Goal: Task Accomplishment & Management: Manage account settings

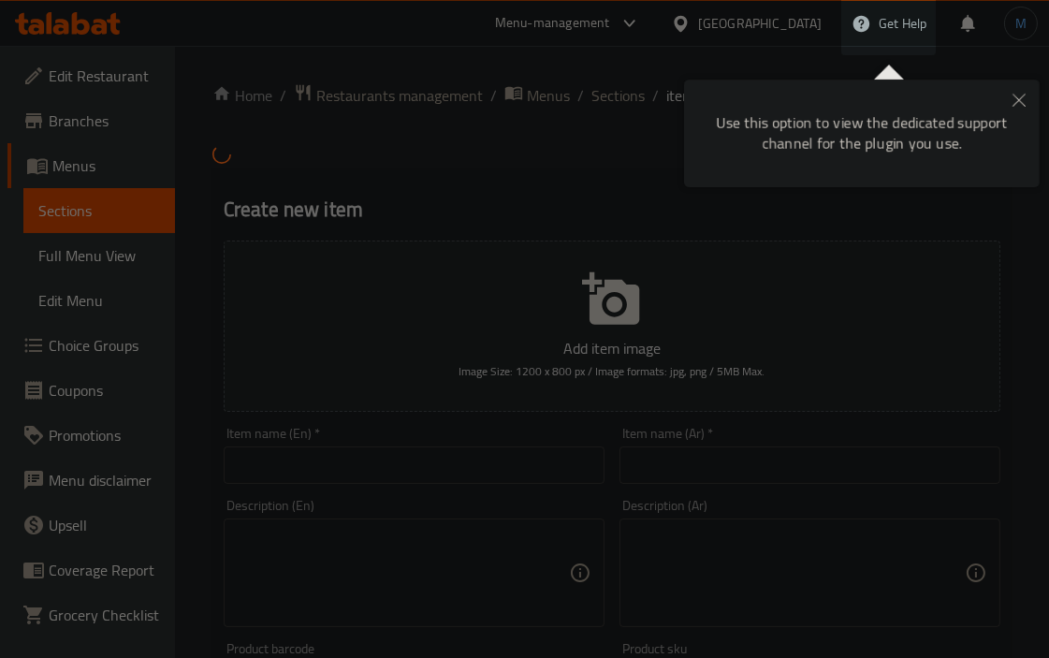
click at [944, 109] on button "Close" at bounding box center [1019, 101] width 41 height 43
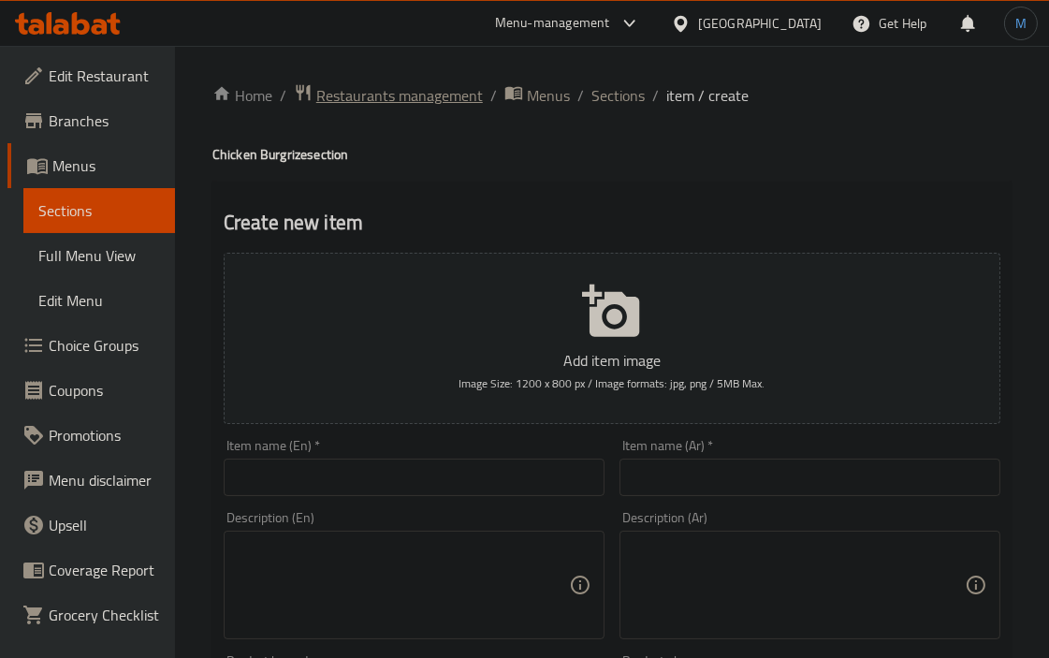
click at [359, 99] on span "Restaurants management" at bounding box center [399, 95] width 167 height 22
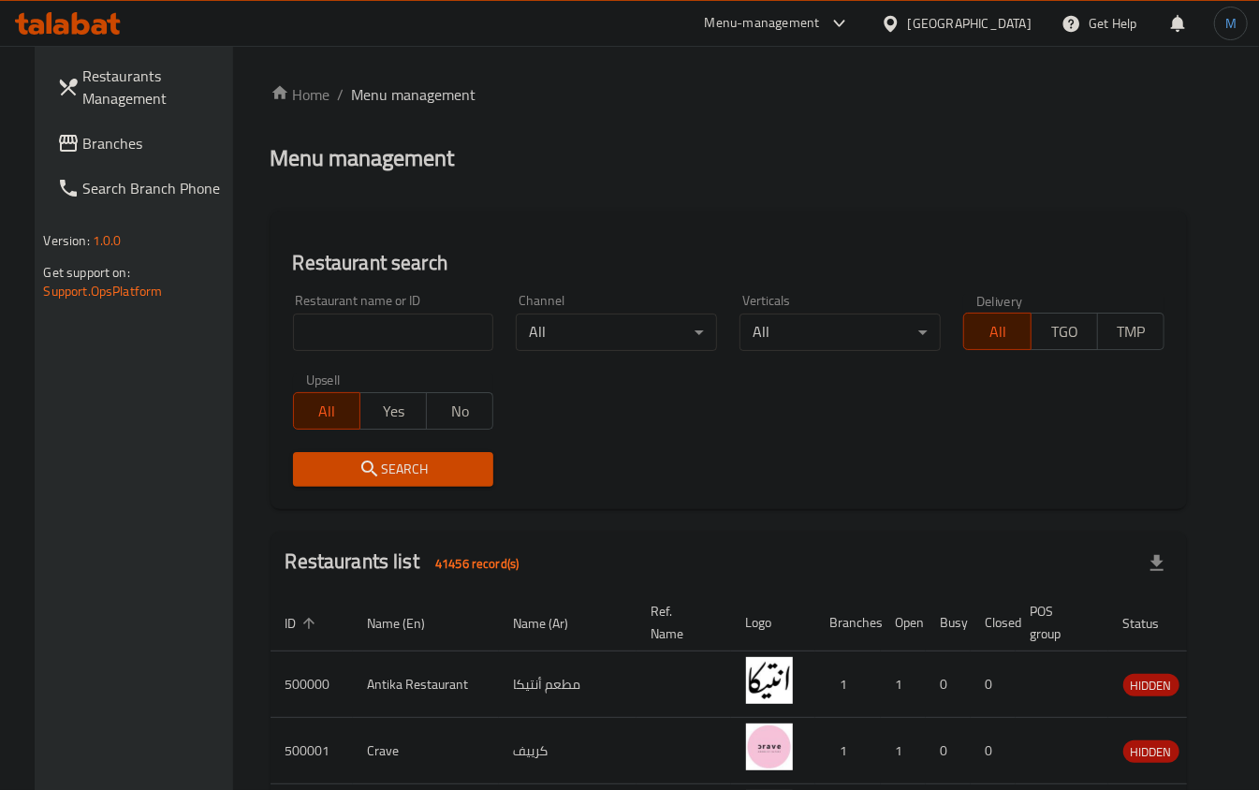
click at [1004, 31] on div "[GEOGRAPHIC_DATA]" at bounding box center [970, 23] width 124 height 21
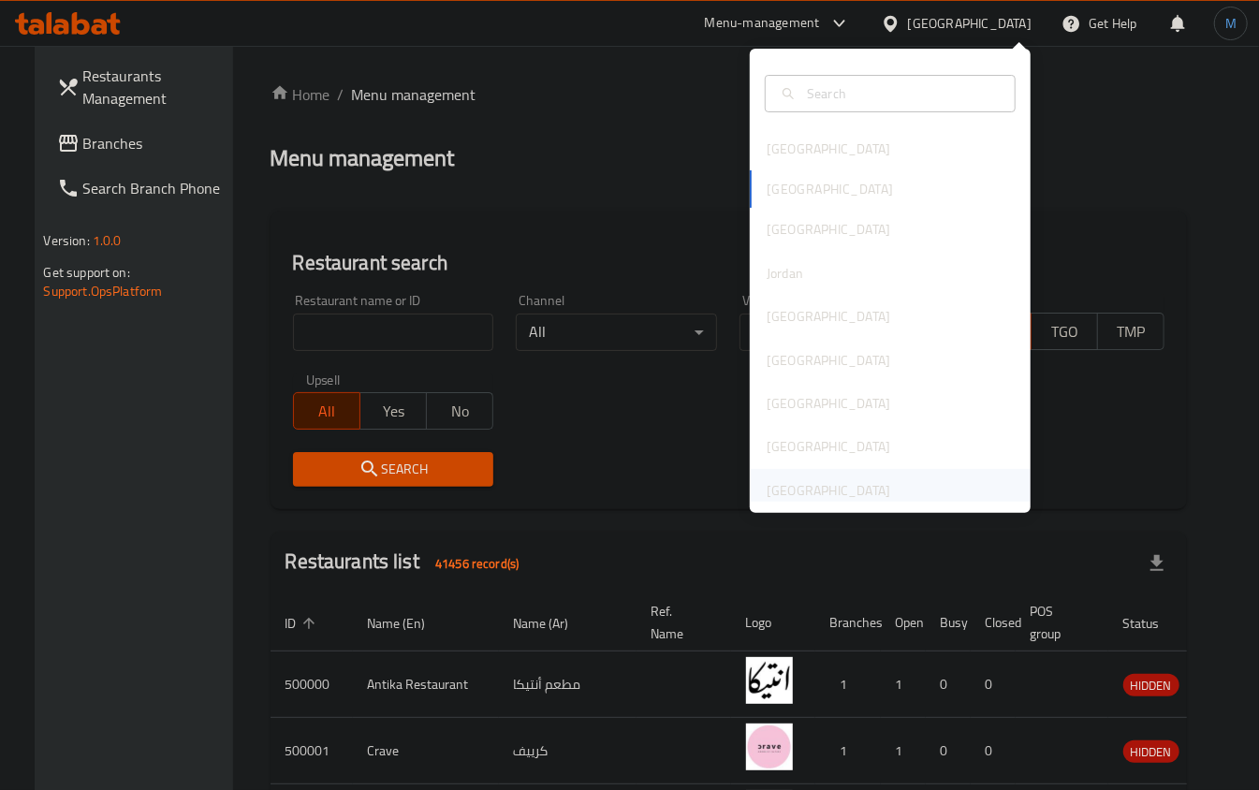
click at [858, 491] on div "[GEOGRAPHIC_DATA]" at bounding box center [829, 490] width 124 height 21
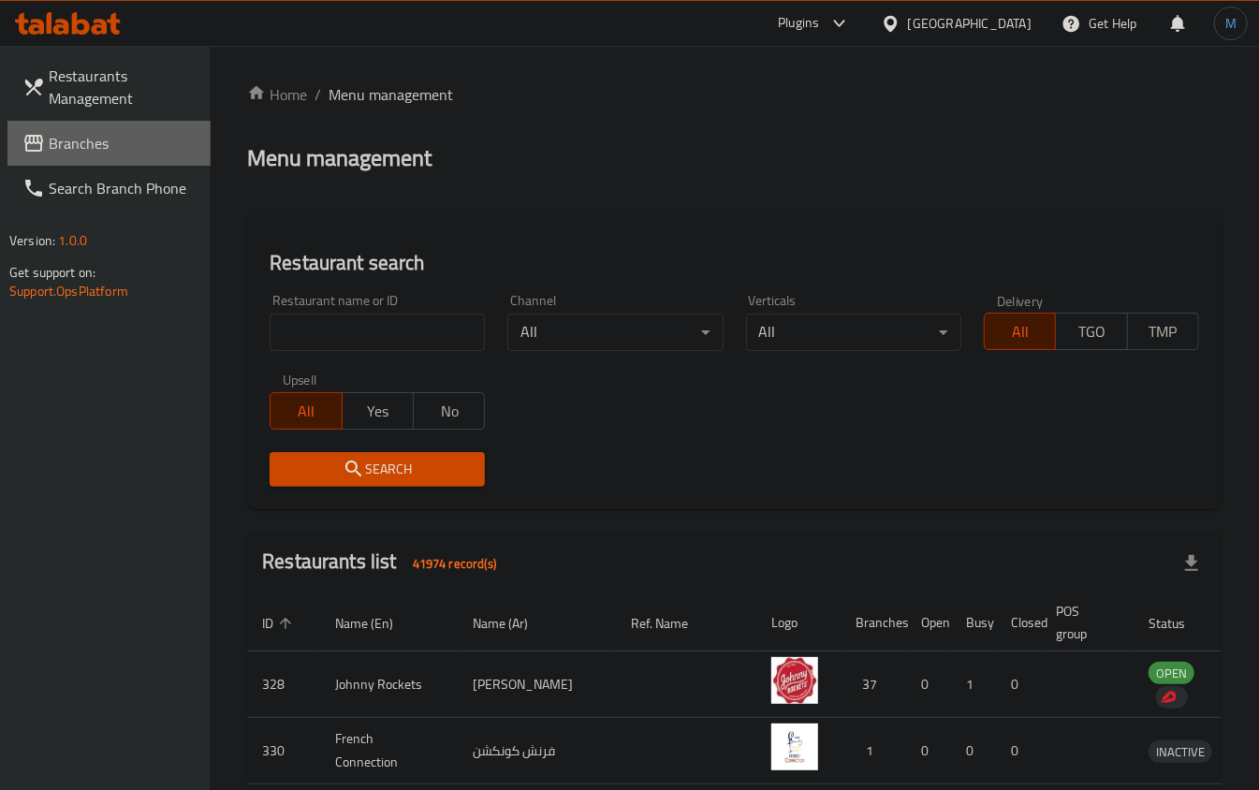
click at [140, 154] on link "Branches" at bounding box center [108, 143] width 203 height 45
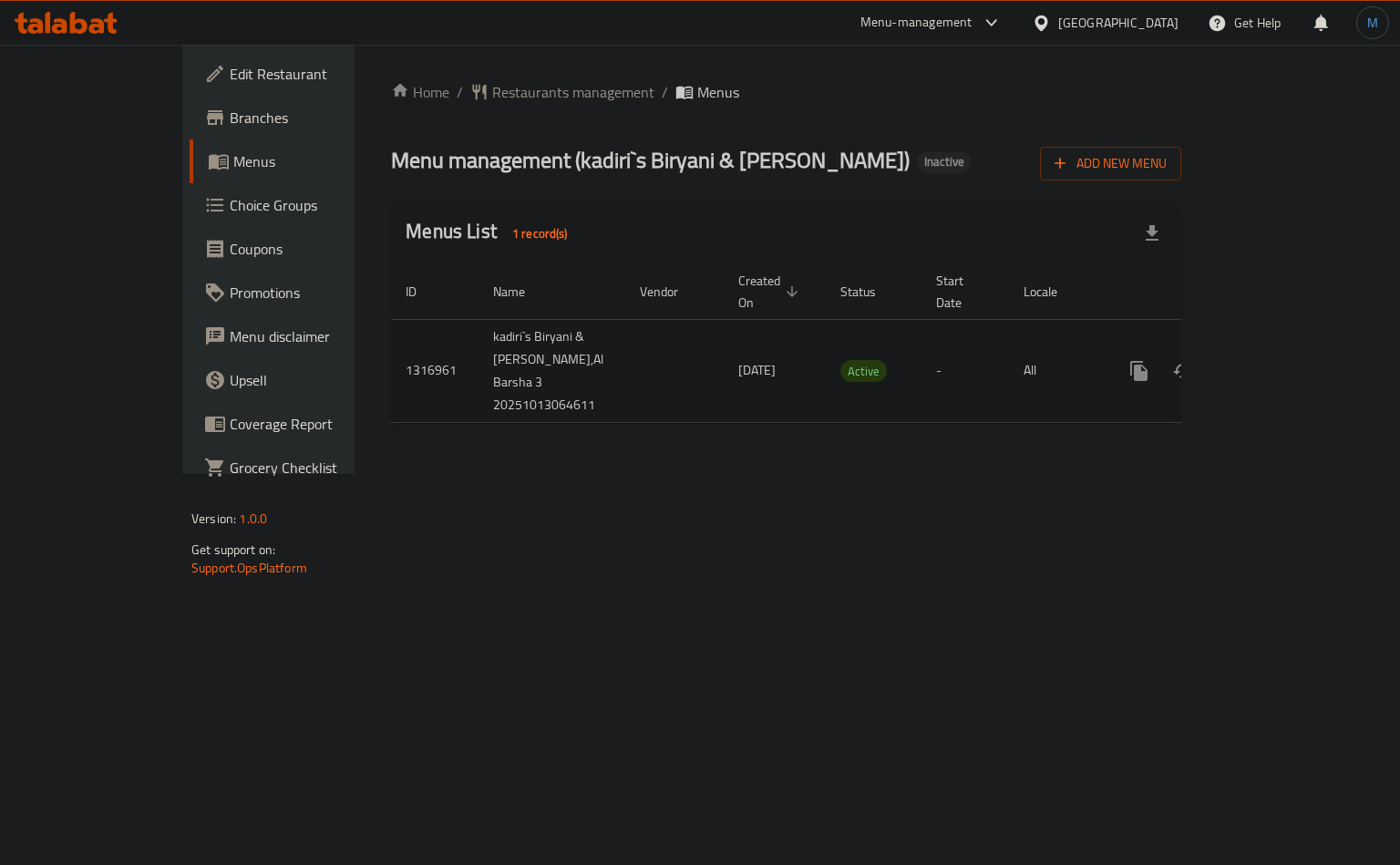
click at [1281, 360] on icon "enhanced table" at bounding box center [1271, 371] width 21 height 21
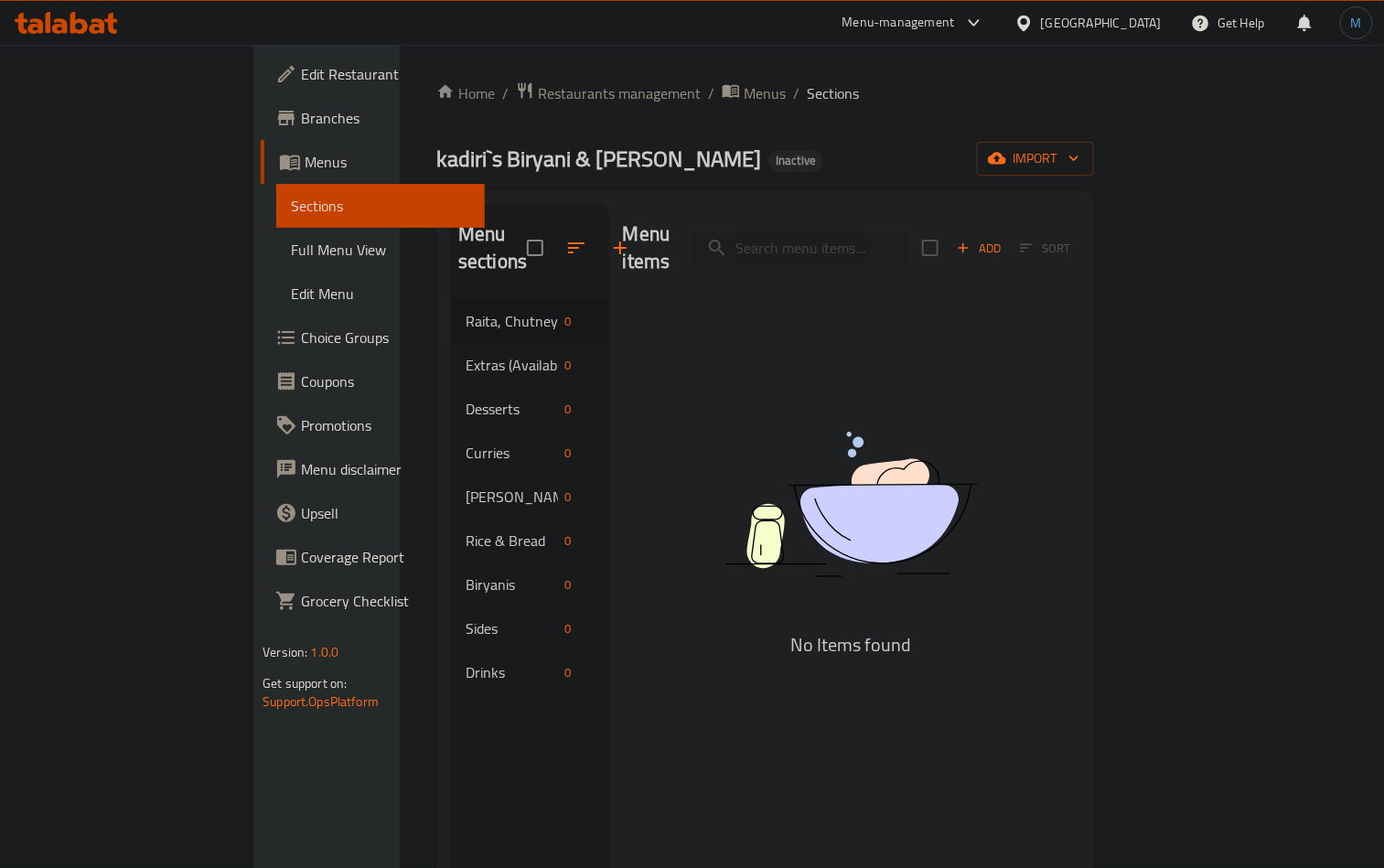
click at [582, 108] on div "Home / Restaurants management / Menus / Sections kadiri`s Biryani & Chai Inacti…" at bounding box center [765, 585] width 658 height 1007
click at [744, 99] on span "Menus" at bounding box center [764, 93] width 42 height 22
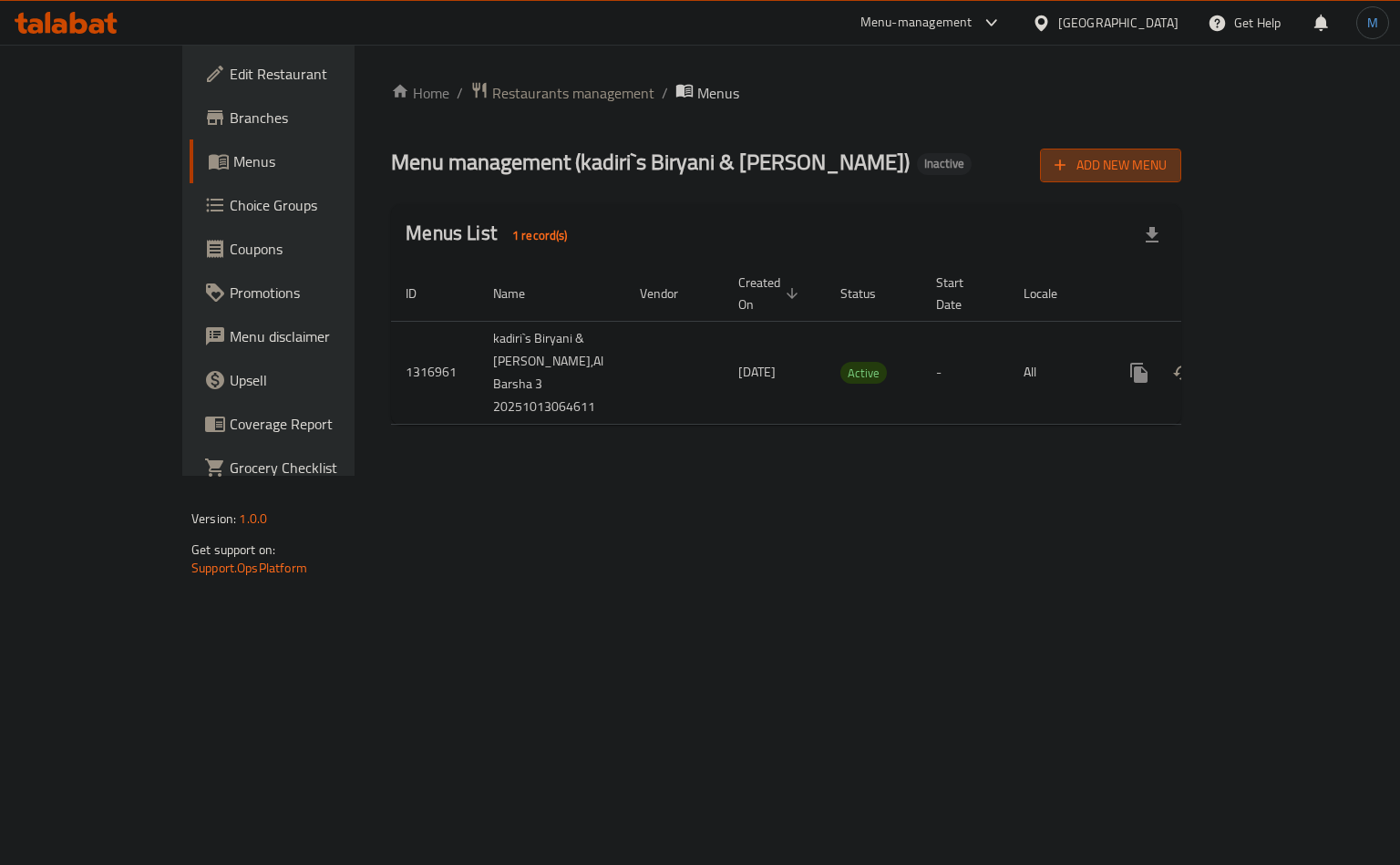
click at [1166, 170] on span "Add New Menu" at bounding box center [1110, 165] width 112 height 22
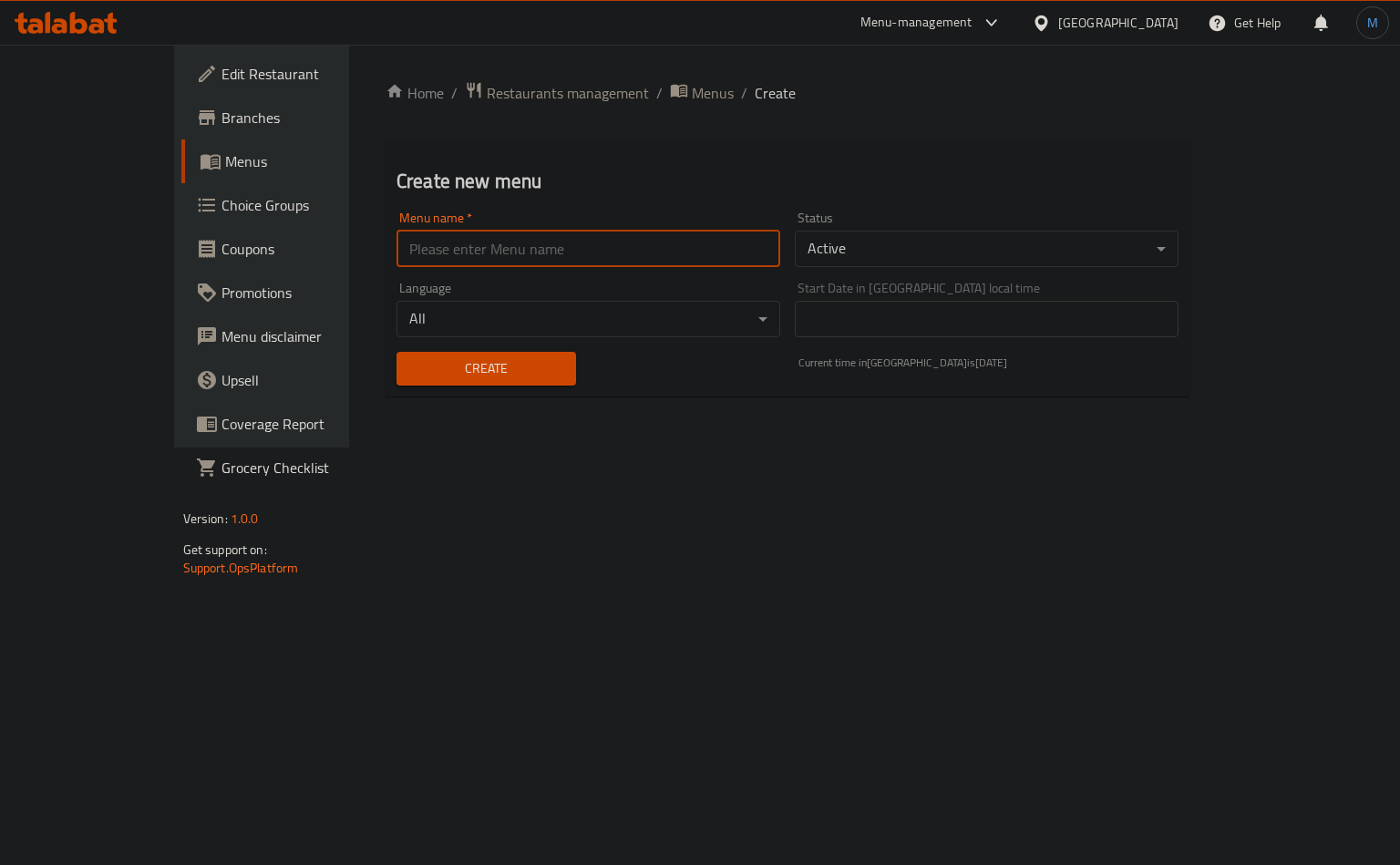
drag, startPoint x: 608, startPoint y: 265, endPoint x: 567, endPoint y: 257, distance: 41.8
click at [608, 265] on input "text" at bounding box center [588, 248] width 384 height 36
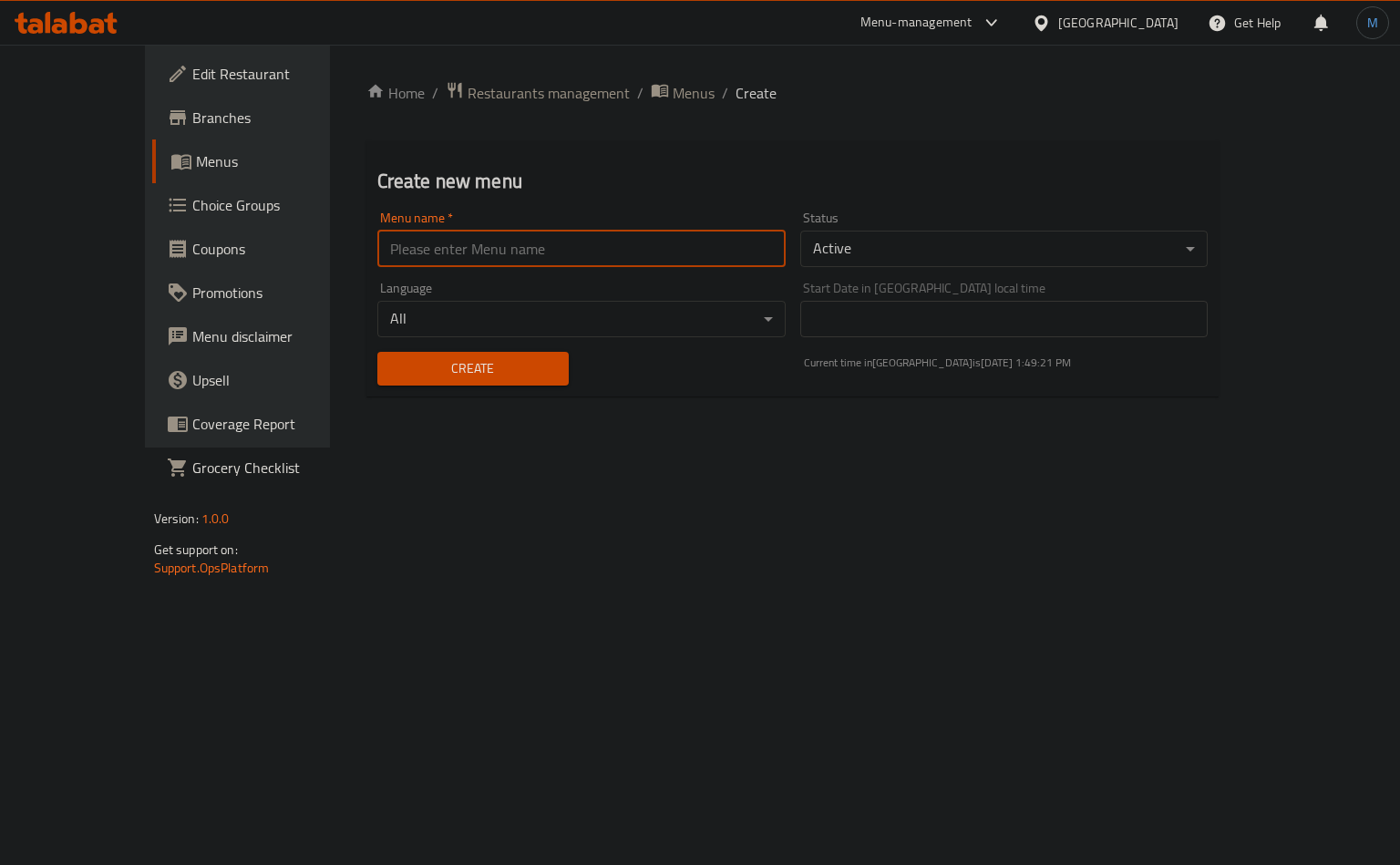
type input "1"
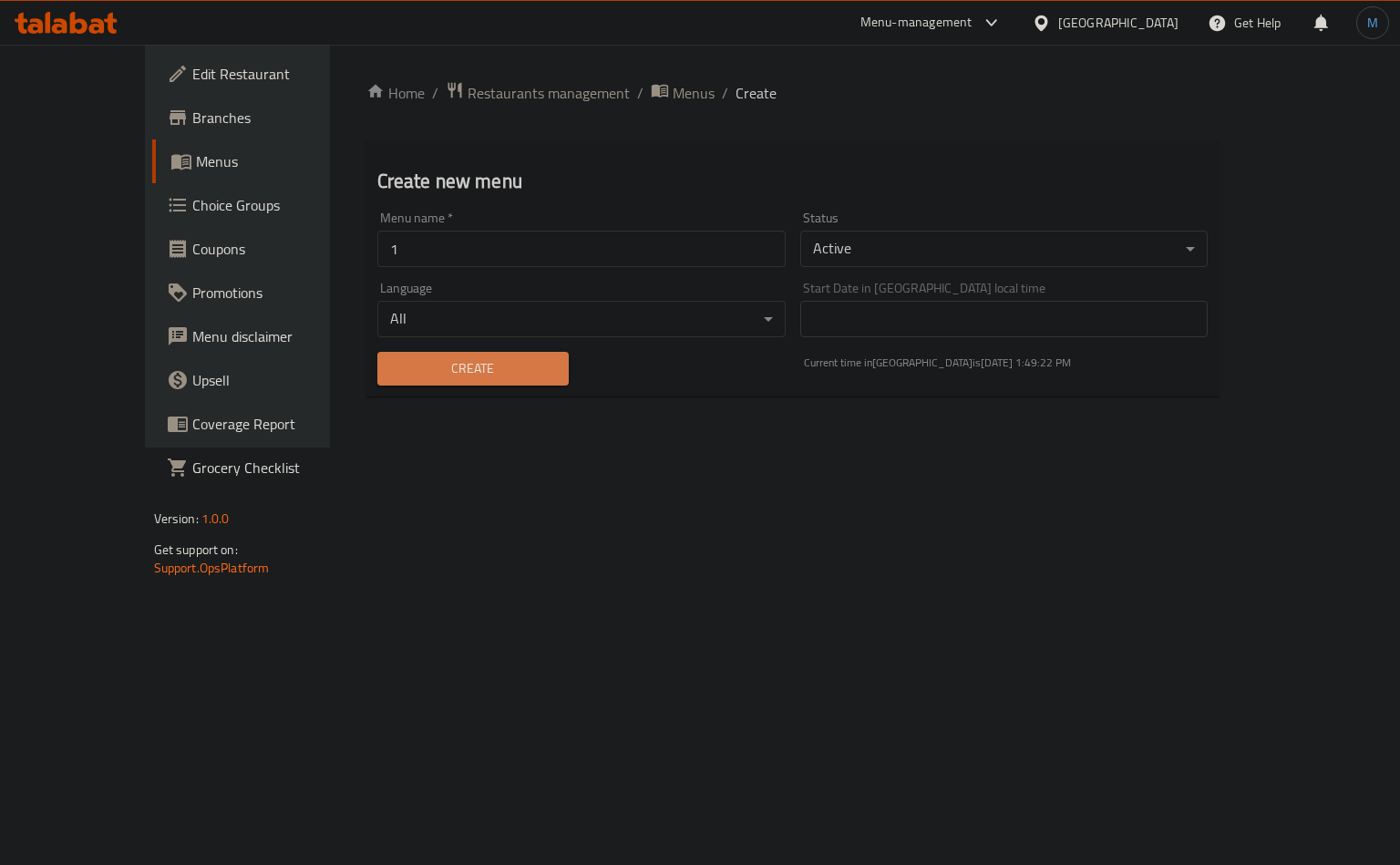
click at [392, 373] on span "Create" at bounding box center [473, 368] width 163 height 22
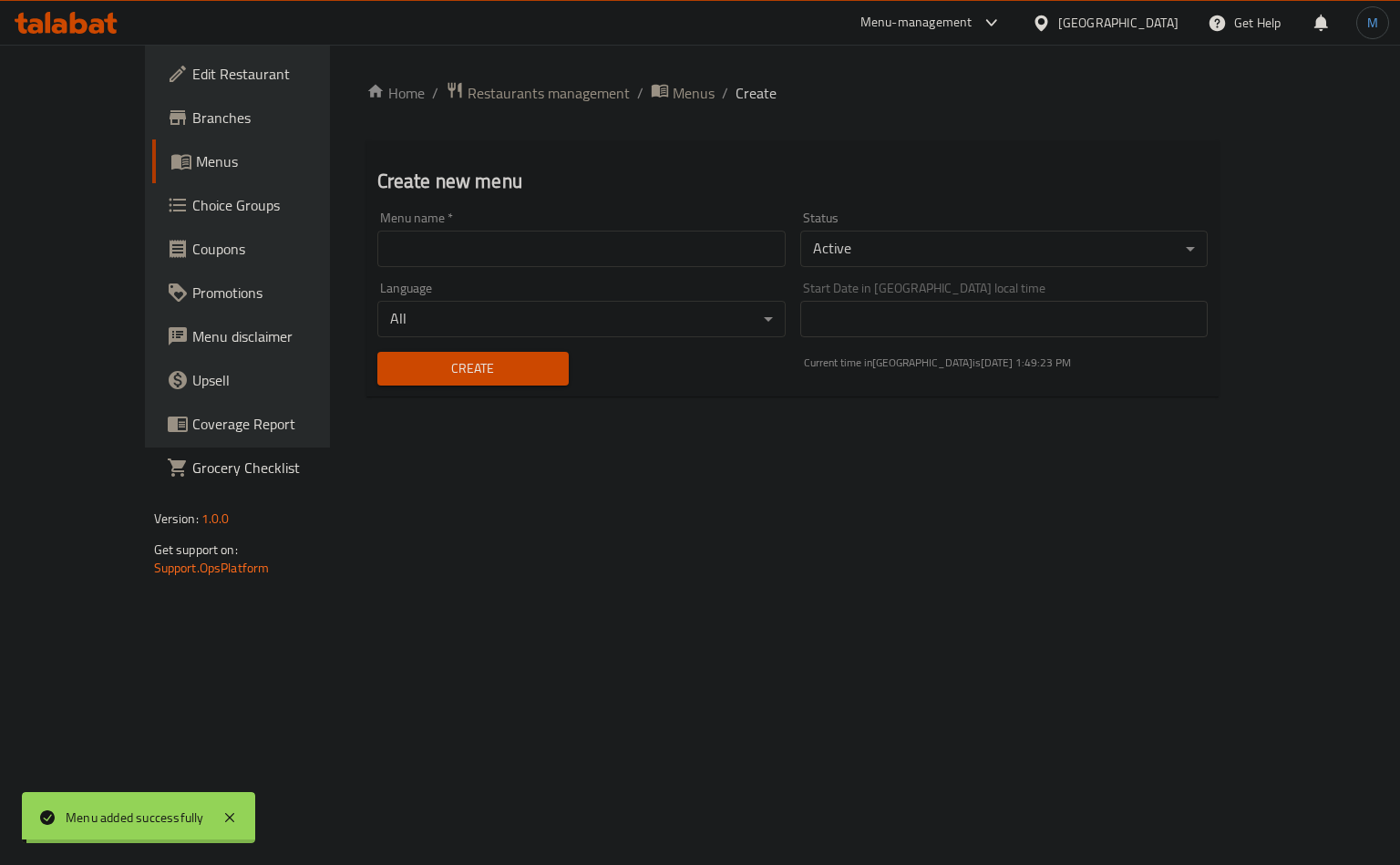
click at [673, 88] on span "Menus" at bounding box center [693, 93] width 42 height 21
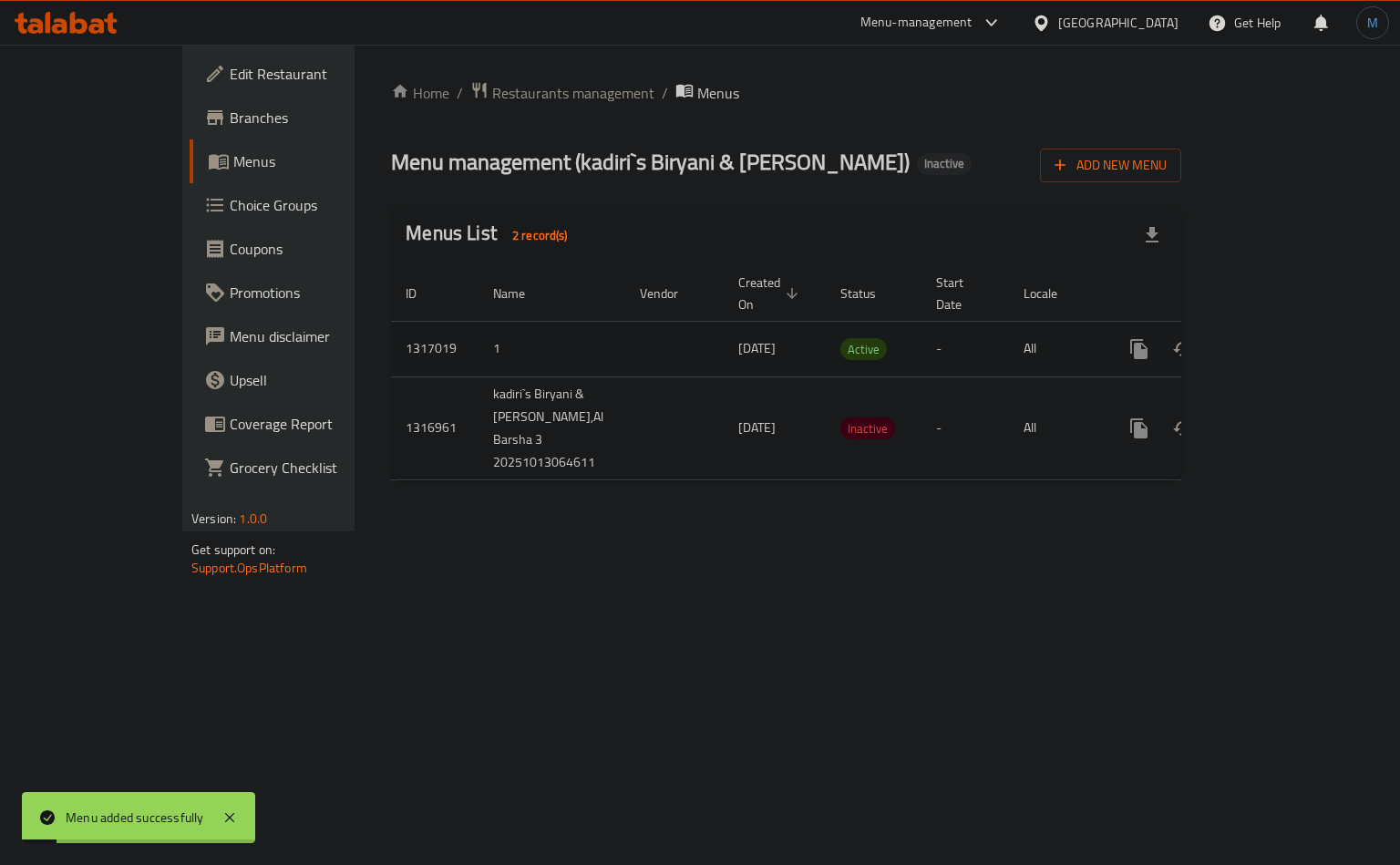
click at [1307, 321] on td "enhanced table" at bounding box center [1205, 349] width 204 height 56
click at [1292, 327] on div "enhanced table" at bounding box center [1205, 349] width 175 height 44
click at [1281, 338] on icon "enhanced table" at bounding box center [1271, 349] width 21 height 21
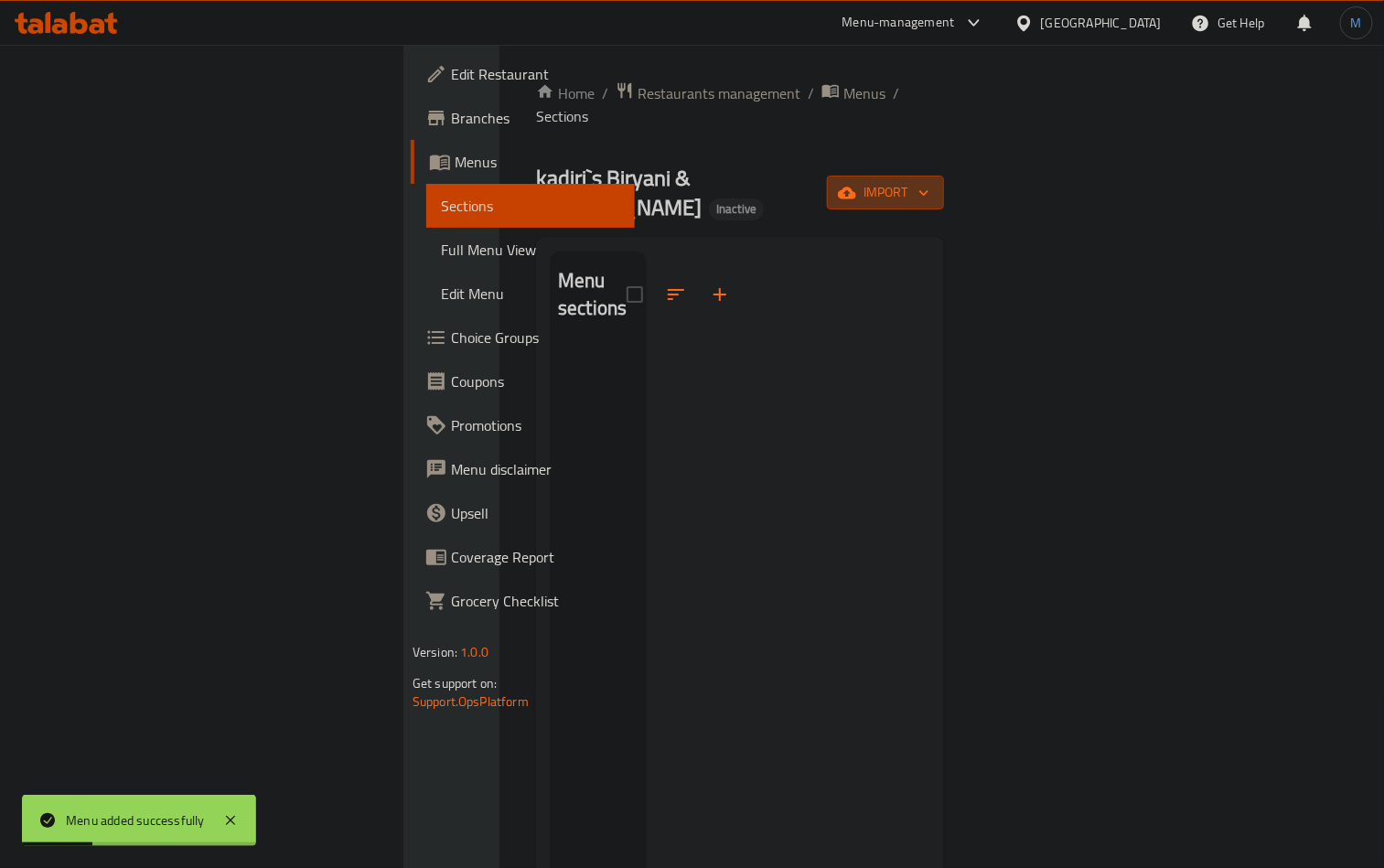
click at [930, 181] on span "import" at bounding box center [886, 192] width 88 height 22
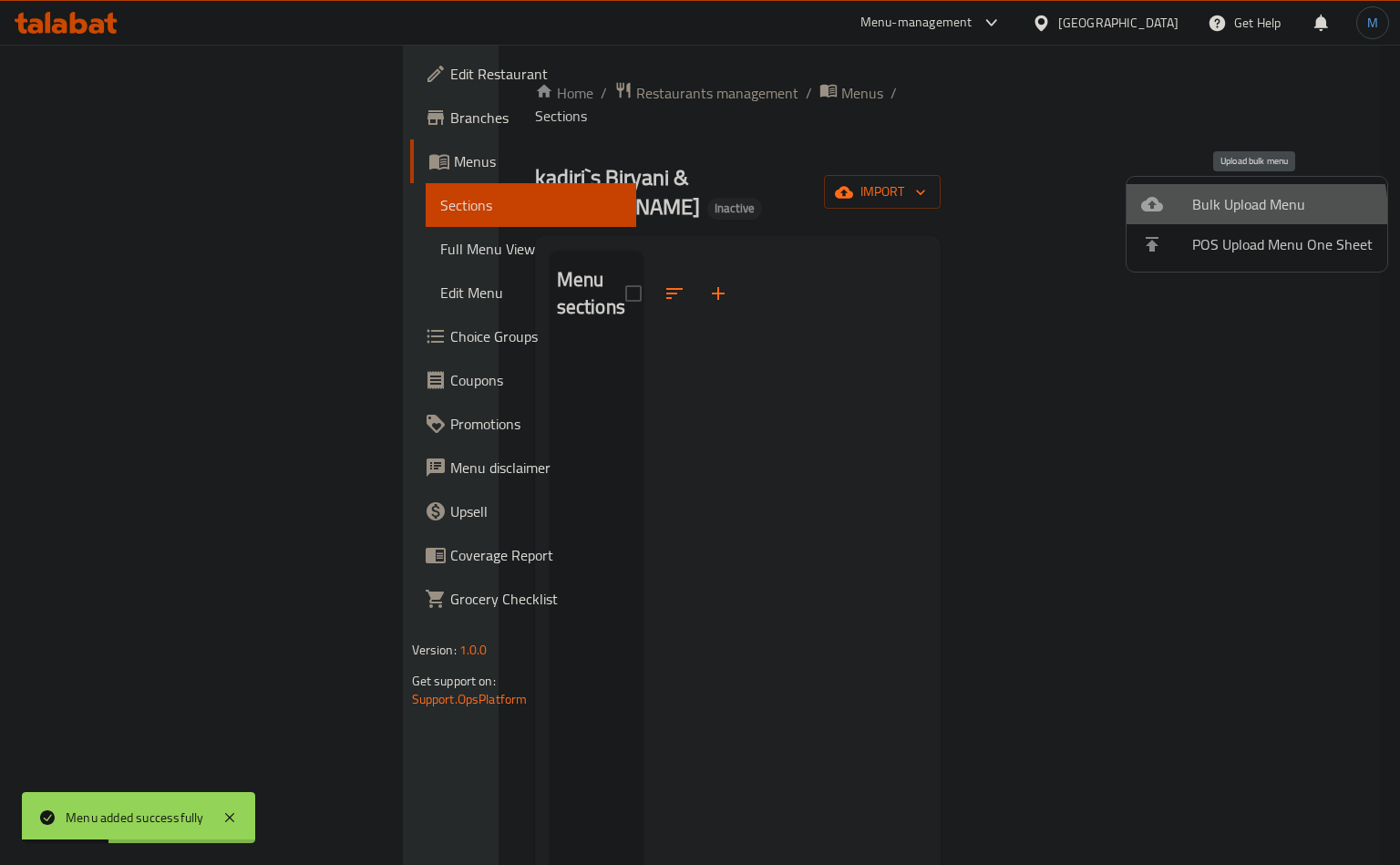
click at [1236, 214] on span "Bulk Upload Menu" at bounding box center [1281, 204] width 180 height 21
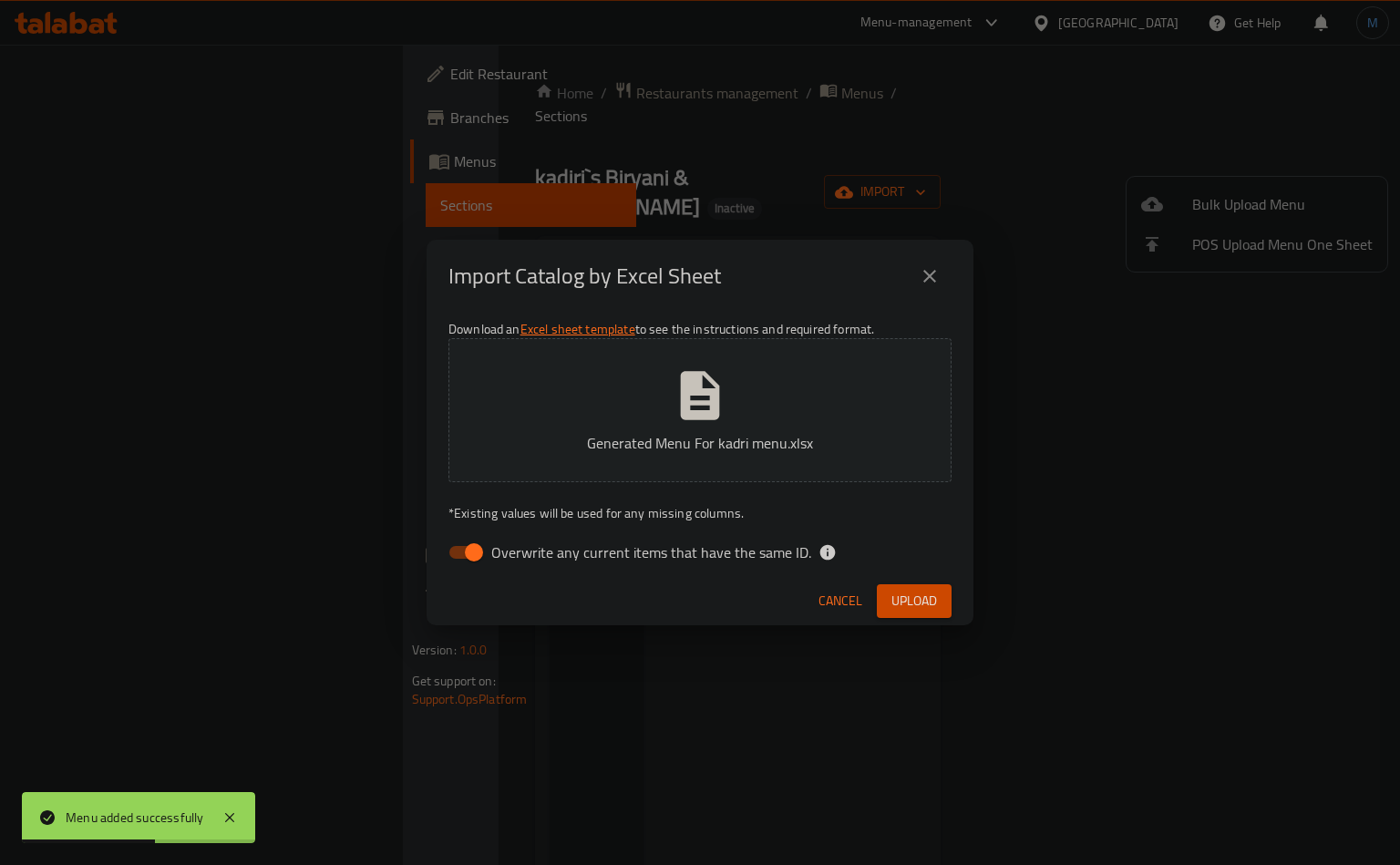
drag, startPoint x: 535, startPoint y: 558, endPoint x: 548, endPoint y: 555, distance: 13.3
click at [535, 558] on span "Overwrite any current items that have the same ID." at bounding box center [651, 552] width 320 height 21
click at [526, 558] on input "Overwrite any current items that have the same ID." at bounding box center [473, 553] width 104 height 35
checkbox input "false"
click at [933, 603] on span "Upload" at bounding box center [914, 601] width 46 height 22
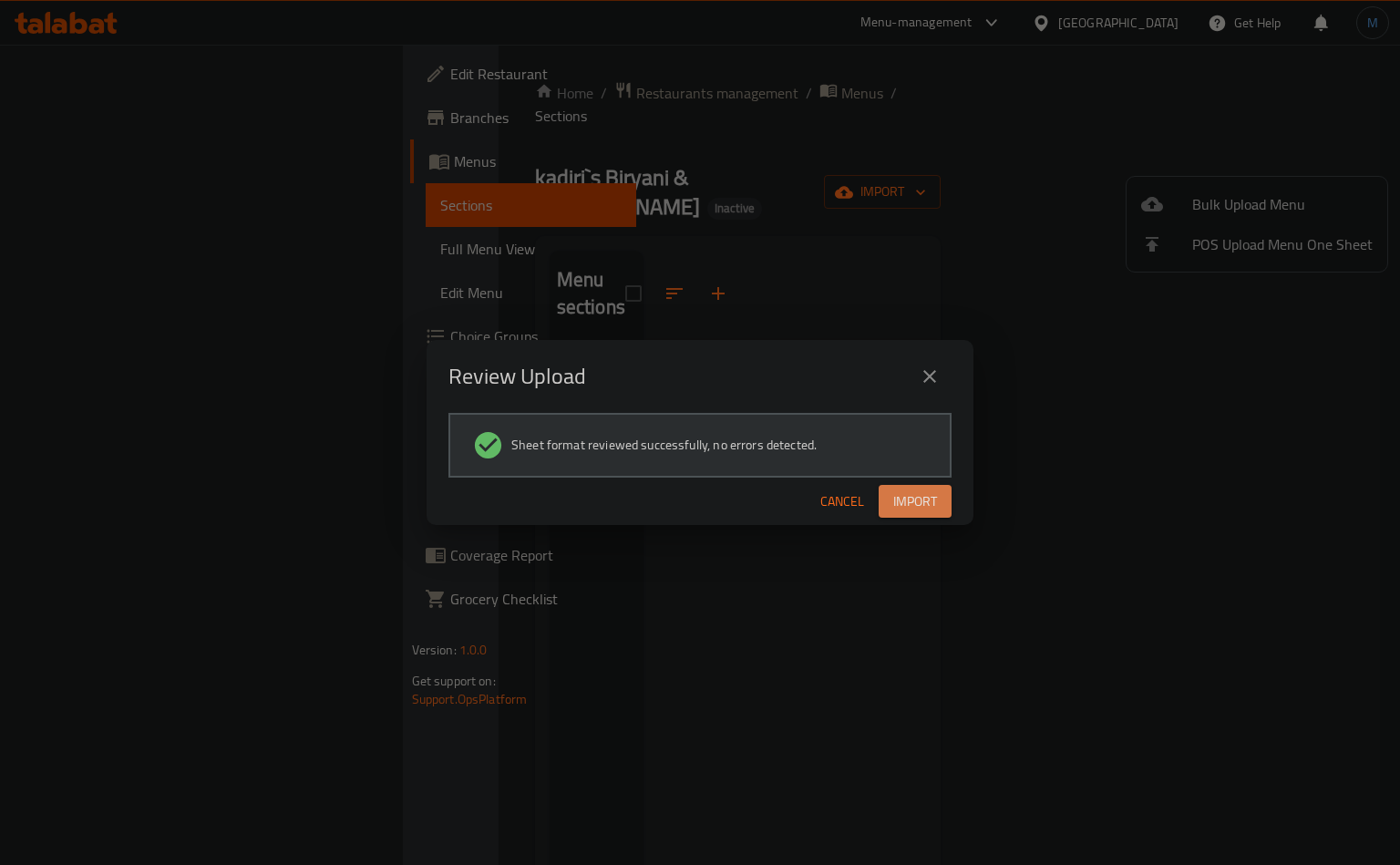
click at [917, 517] on button "Import" at bounding box center [914, 502] width 73 height 34
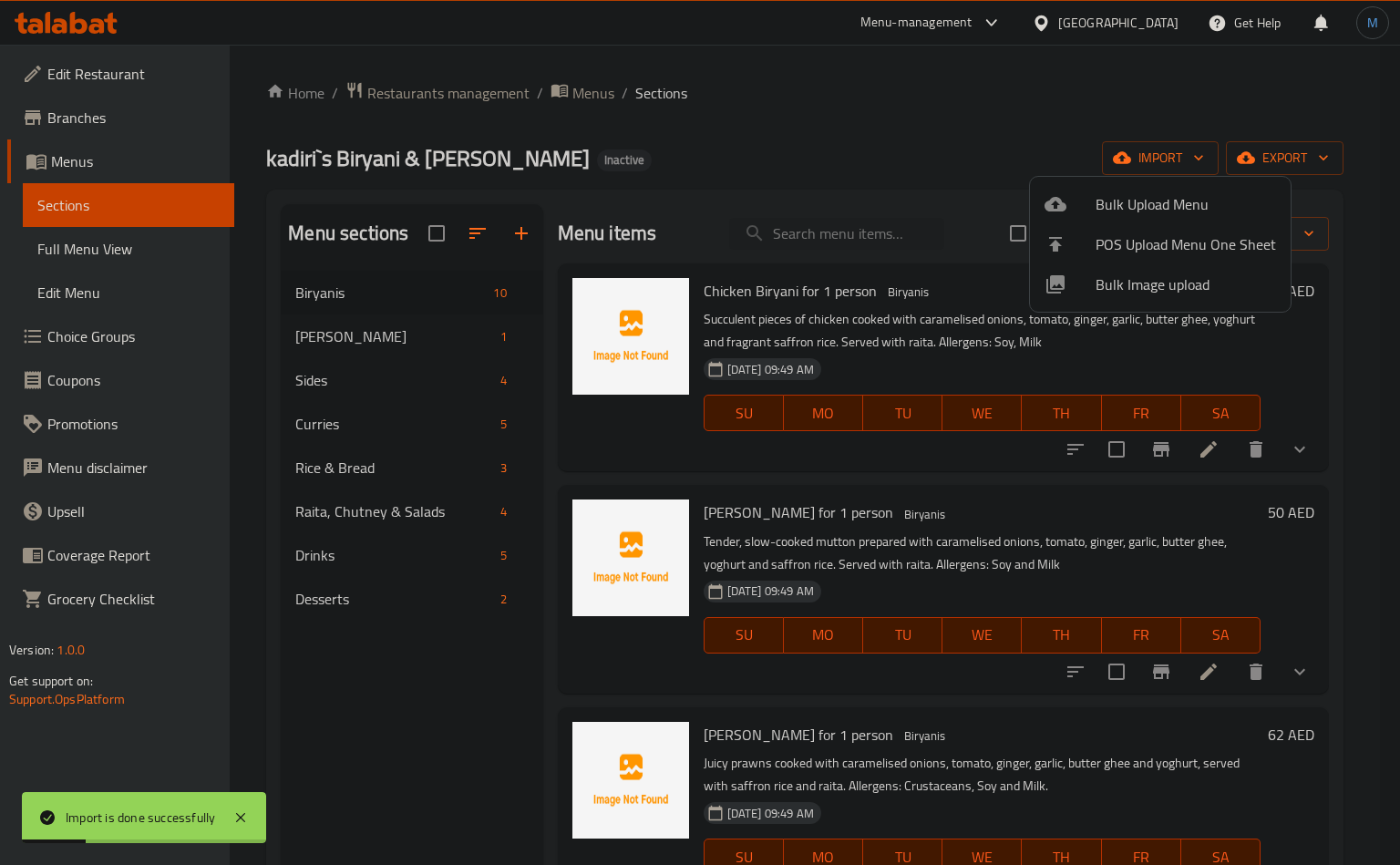
click at [145, 258] on div at bounding box center [700, 432] width 1400 height 865
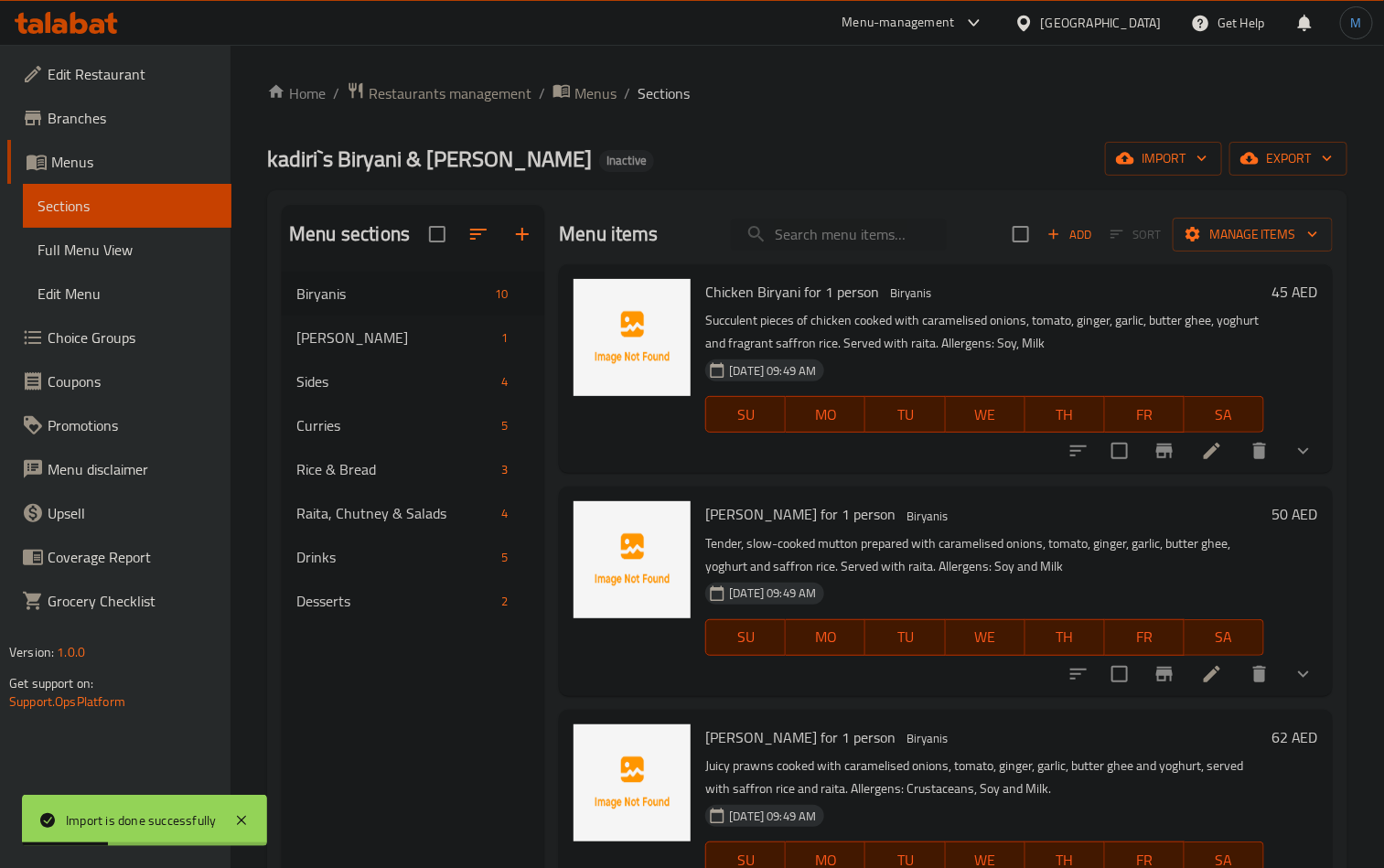
click at [140, 255] on span "Full Menu View" at bounding box center [126, 249] width 179 height 22
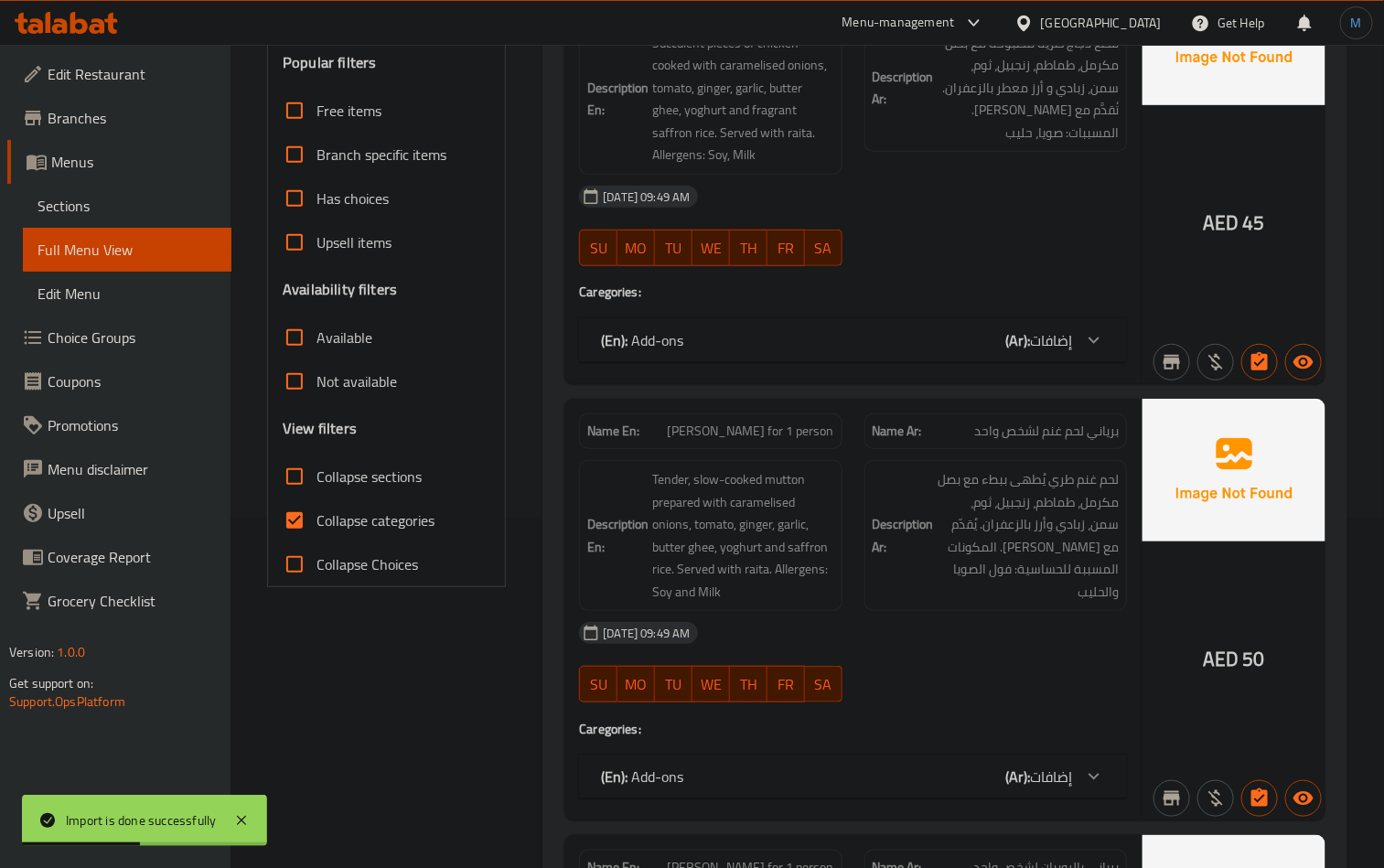
scroll to position [412, 0]
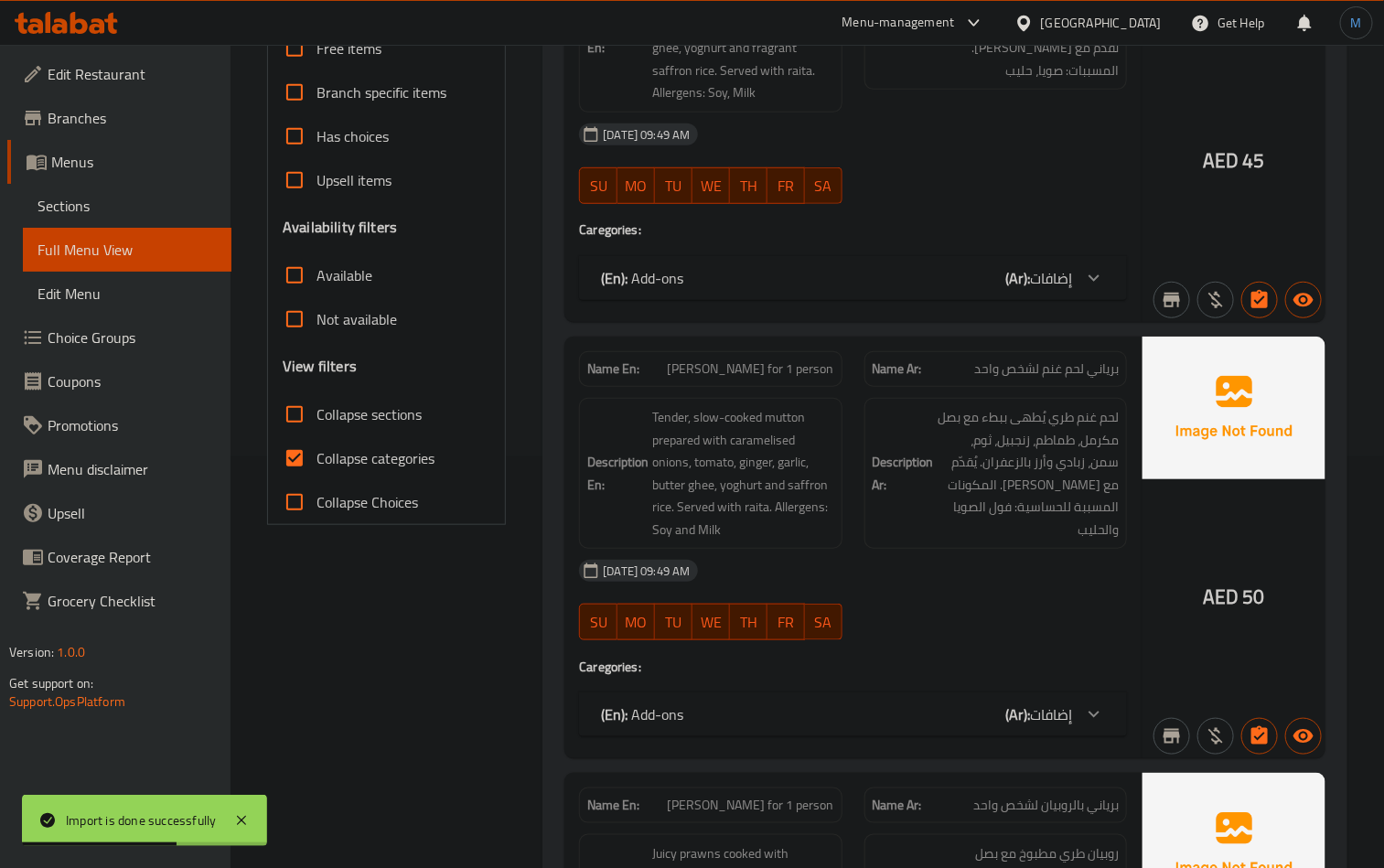
click at [346, 461] on span "Collapse categories" at bounding box center [375, 458] width 118 height 22
click at [317, 461] on input "Collapse categories" at bounding box center [294, 458] width 44 height 44
checkbox input "false"
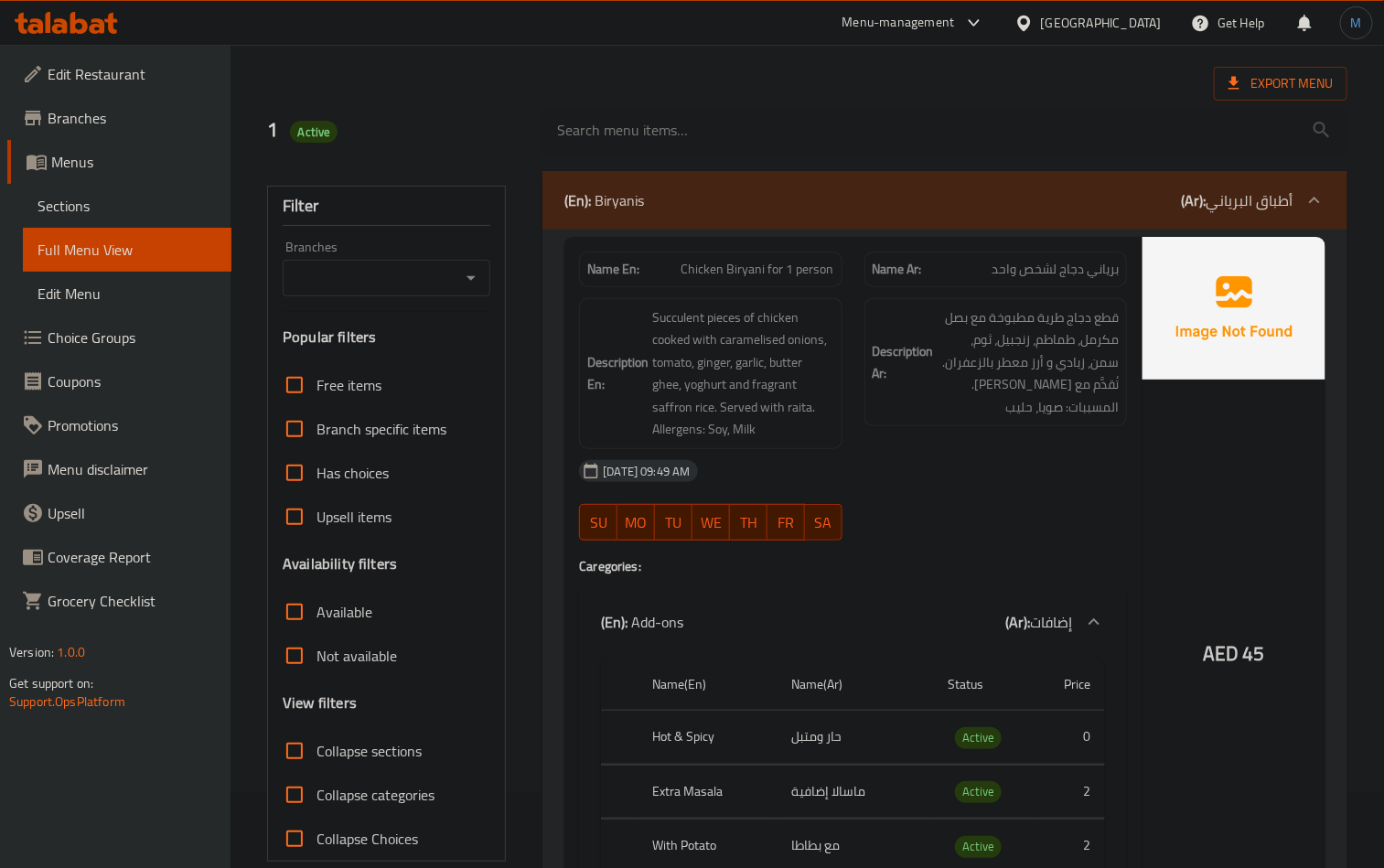
scroll to position [137, 0]
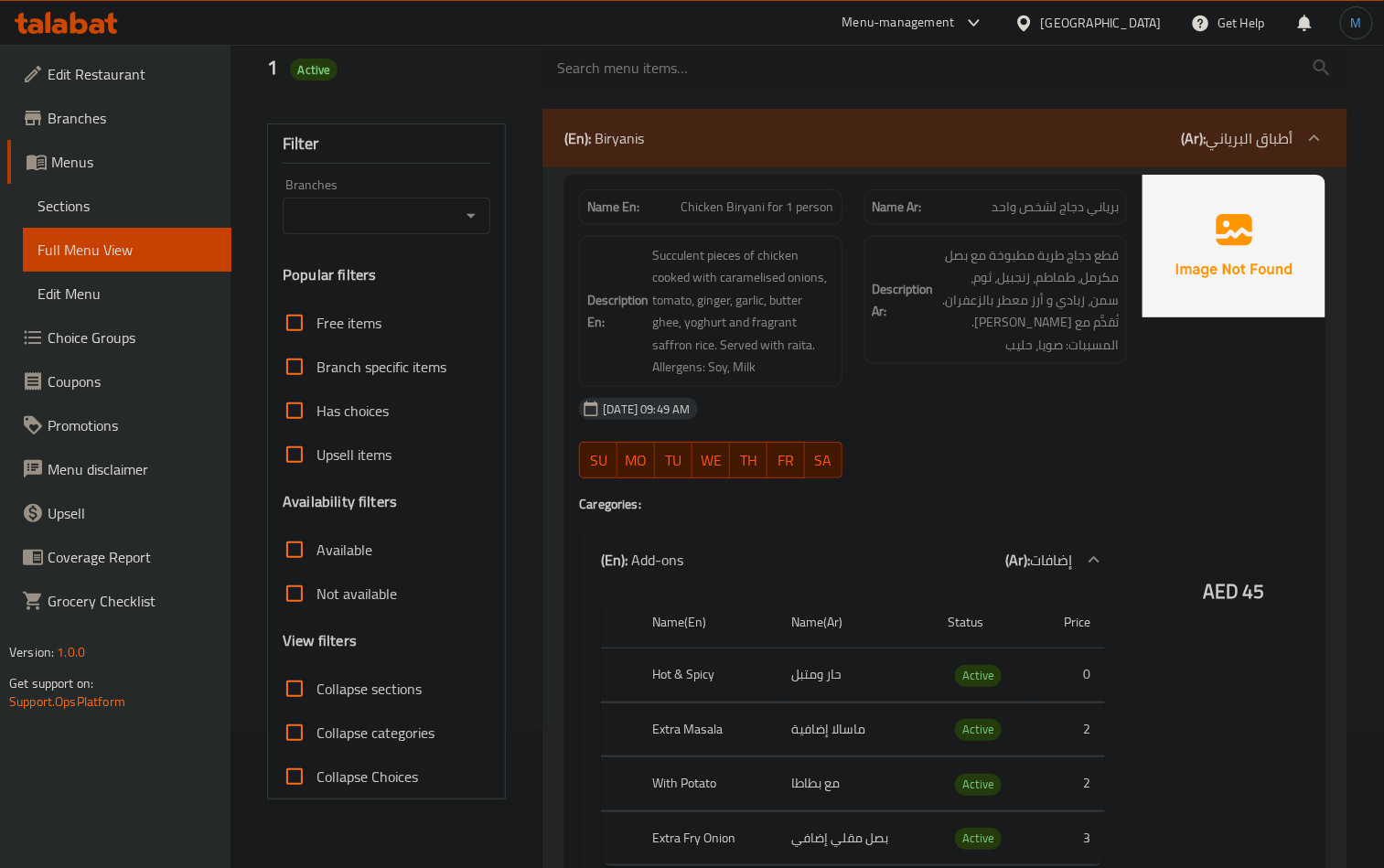
click at [1046, 197] on span "برياني دجاج لشخص واحد" at bounding box center [1056, 207] width 127 height 20
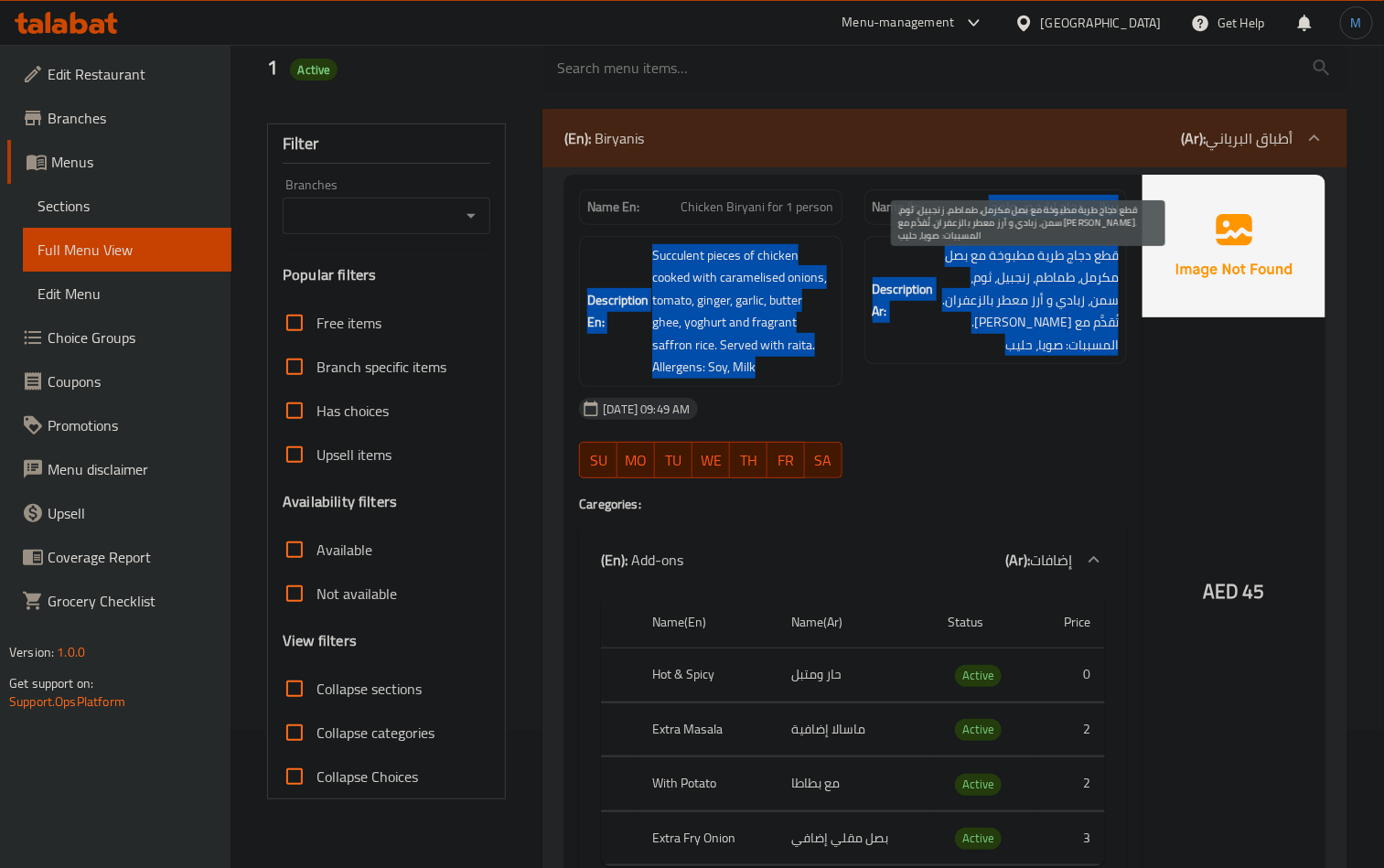
drag, startPoint x: 1046, startPoint y: 195, endPoint x: 939, endPoint y: 310, distance: 157.1
click at [939, 310] on div "Name En: Chicken Biryani for 1 person Name Ar: برياني دجاج لشخص واحد Descriptio…" at bounding box center [853, 542] width 578 height 736
click at [843, 244] on div "Description En: Succulent pieces of chicken cooked with caramelised onions, tom…" at bounding box center [710, 311] width 284 height 173
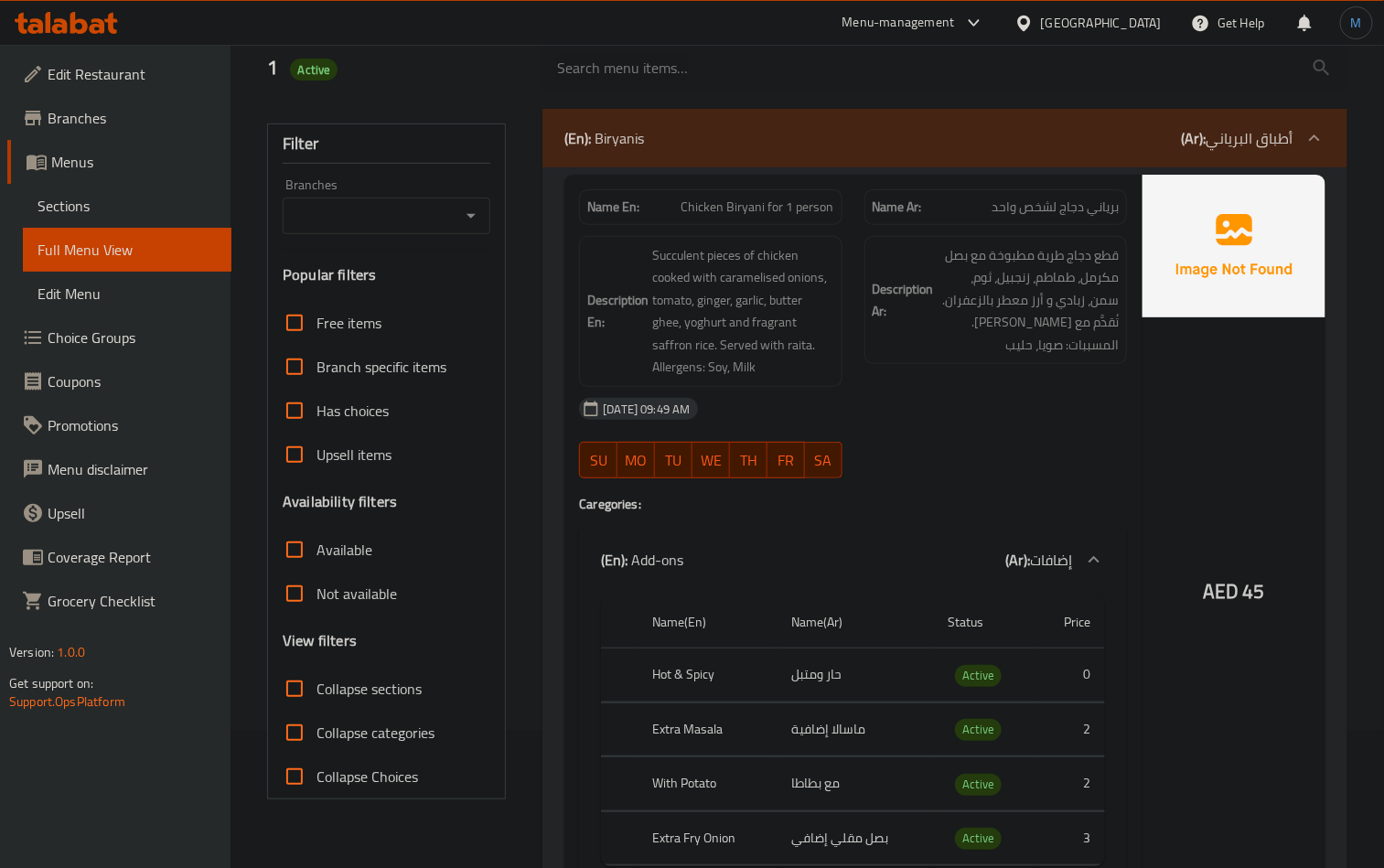
click at [774, 209] on span "Chicken Biryani for 1 person" at bounding box center [757, 207] width 152 height 20
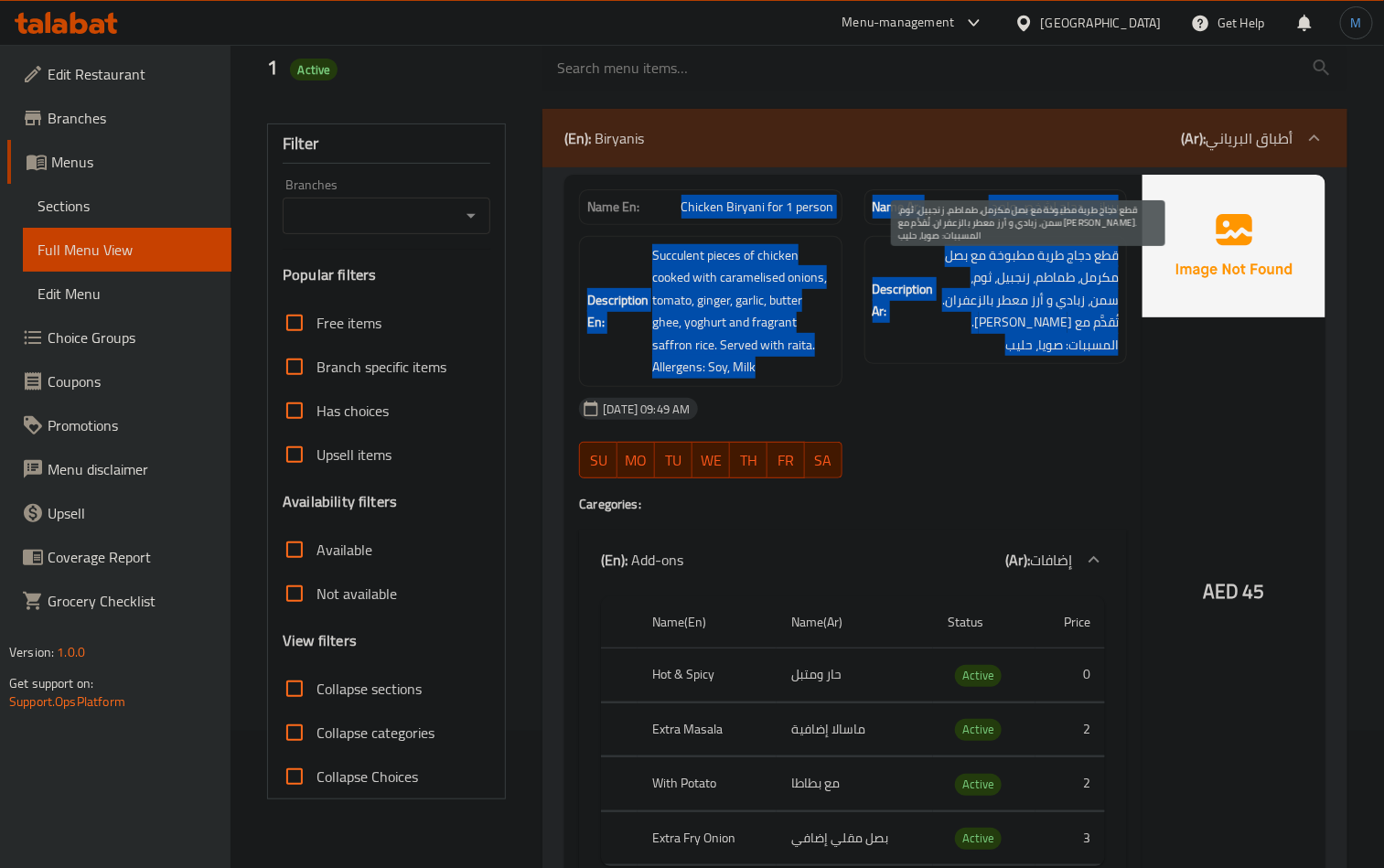
drag, startPoint x: 774, startPoint y: 209, endPoint x: 1024, endPoint y: 355, distance: 289.5
click at [1003, 355] on div "Name En: Chicken Biryani for 1 person Name Ar: برياني دجاج لشخص واحد Descriptio…" at bounding box center [853, 542] width 578 height 736
click at [1040, 352] on span "قطع دجاج طرية مطبوخة مع بصل مكرمل، طماطم، زنجبيل، ثوم، سمن، زبادي و أرز معطر با…" at bounding box center [1028, 300] width 181 height 112
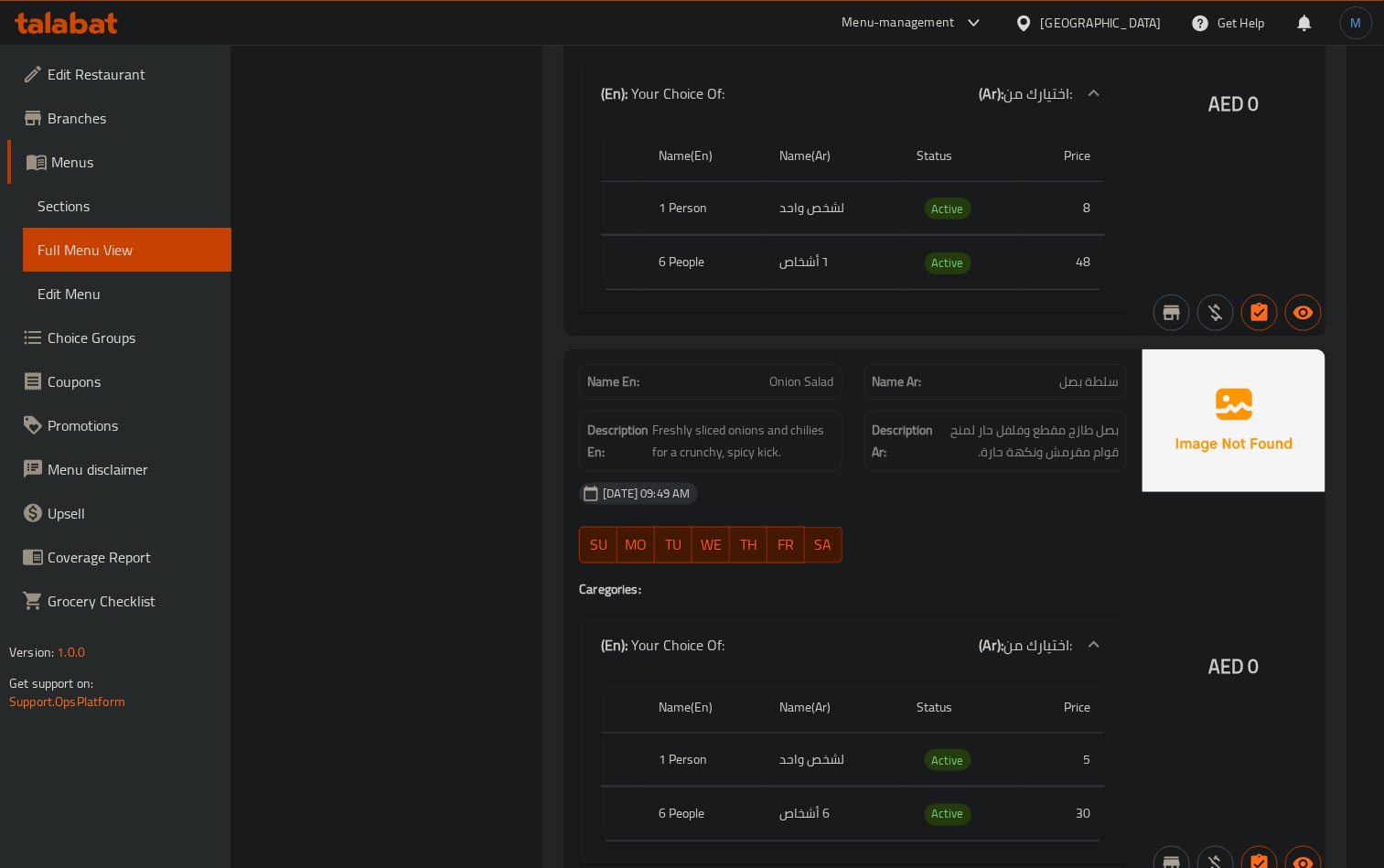
scroll to position [14045, 0]
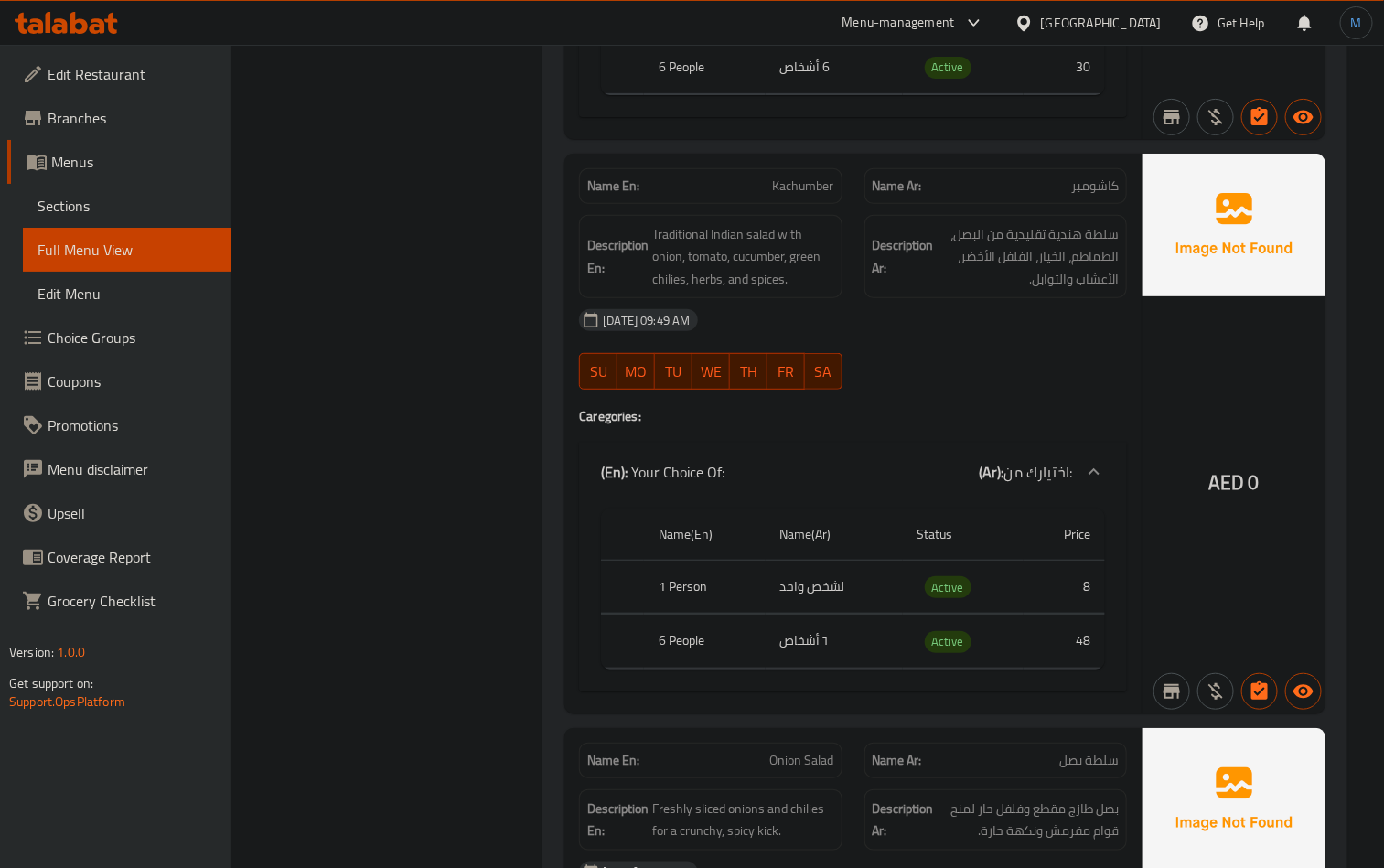
click at [112, 208] on span "Sections" at bounding box center [126, 205] width 179 height 22
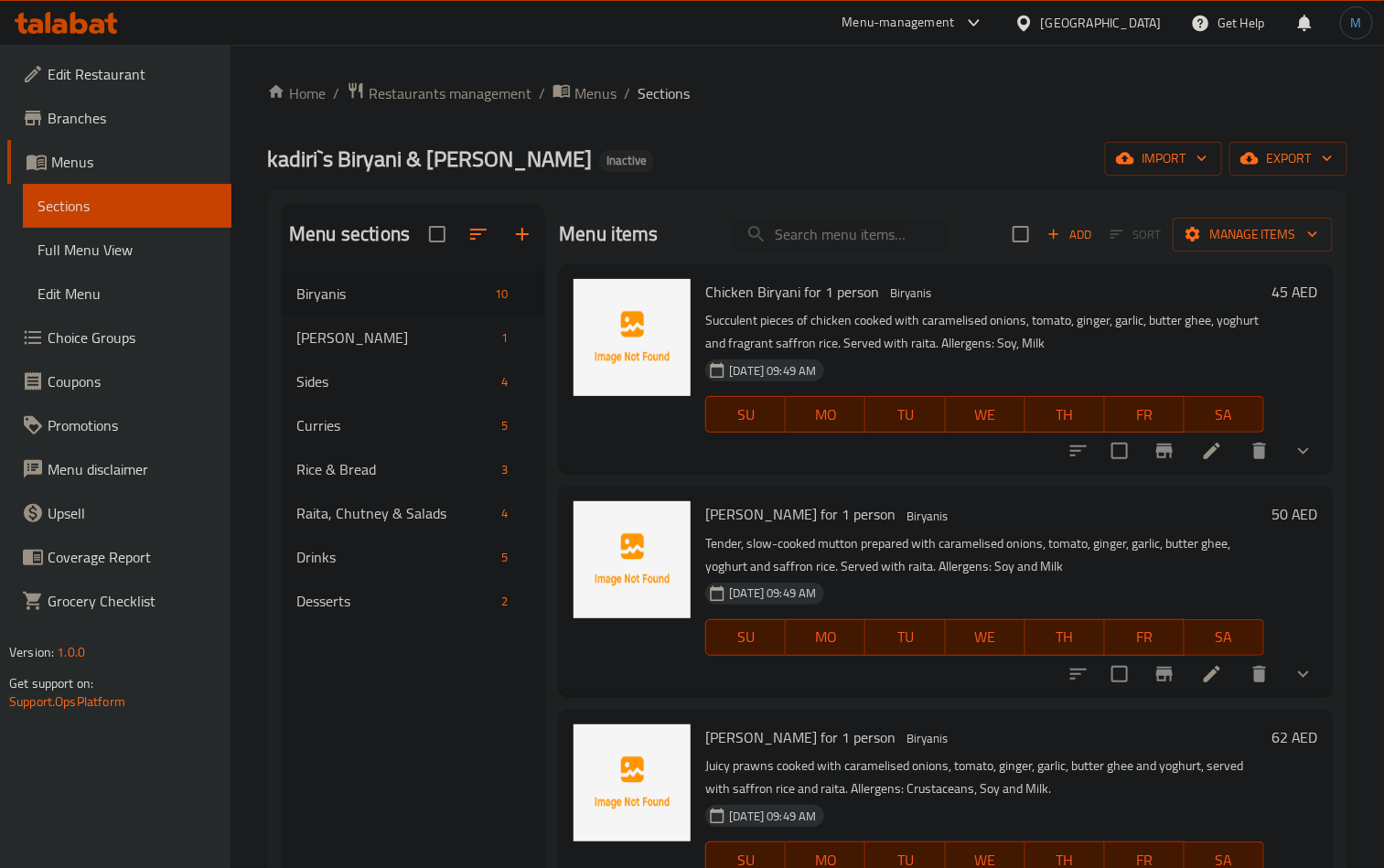
click at [153, 259] on span "Full Menu View" at bounding box center [126, 249] width 179 height 22
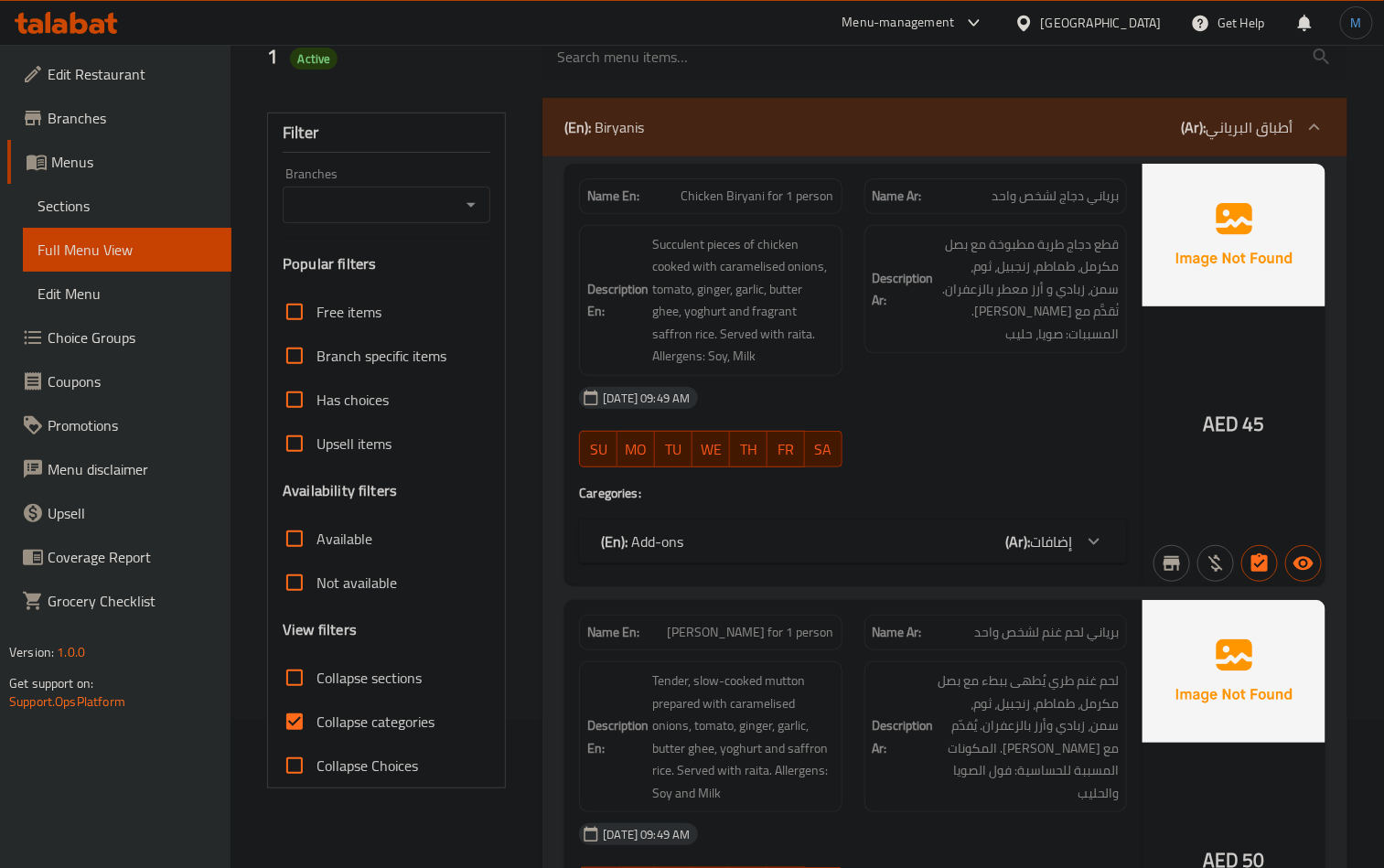
scroll to position [549, 0]
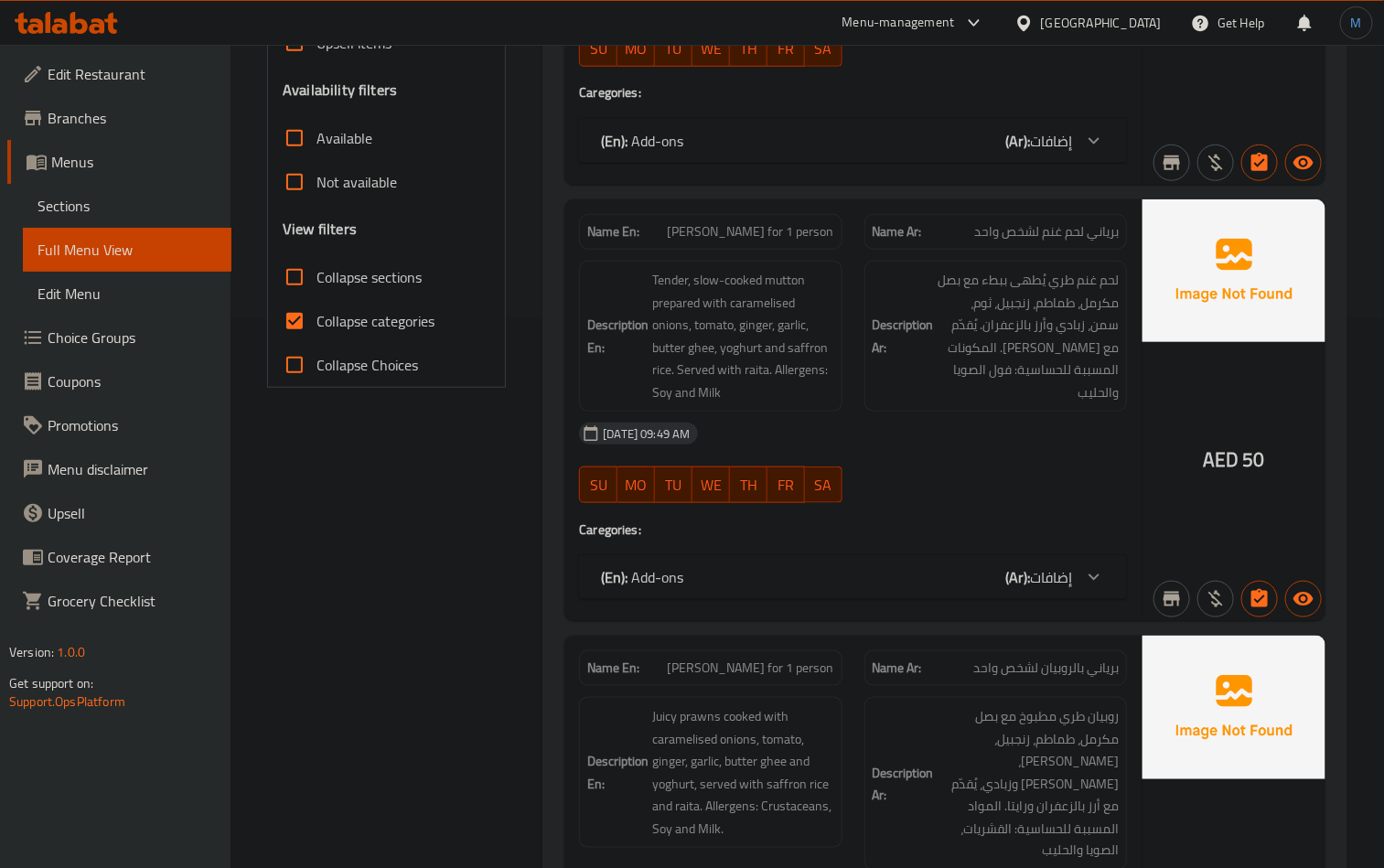
click at [320, 329] on span "Collapse categories" at bounding box center [375, 321] width 118 height 22
click at [317, 329] on input "Collapse categories" at bounding box center [294, 321] width 44 height 44
checkbox input "false"
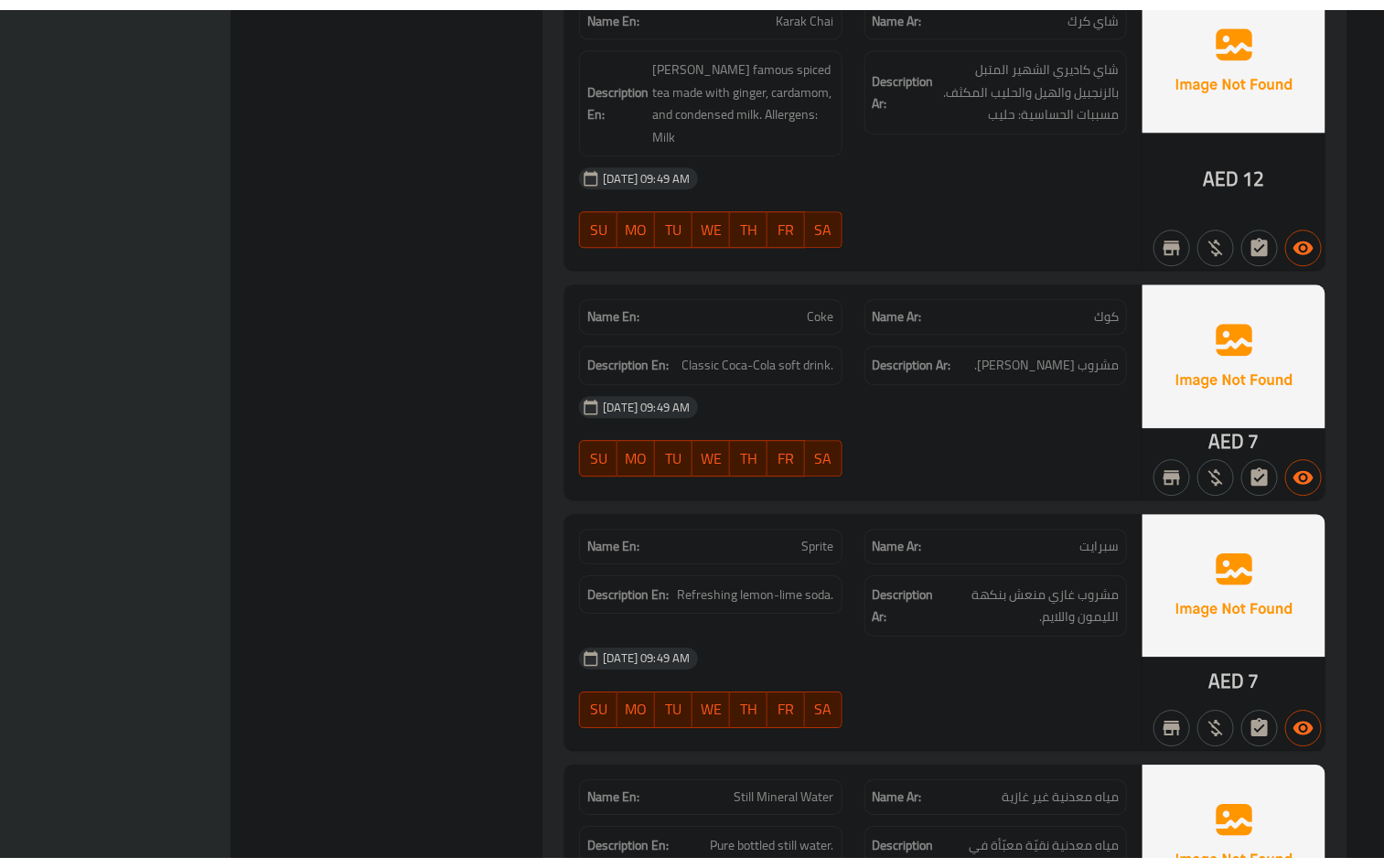
scroll to position [16403, 0]
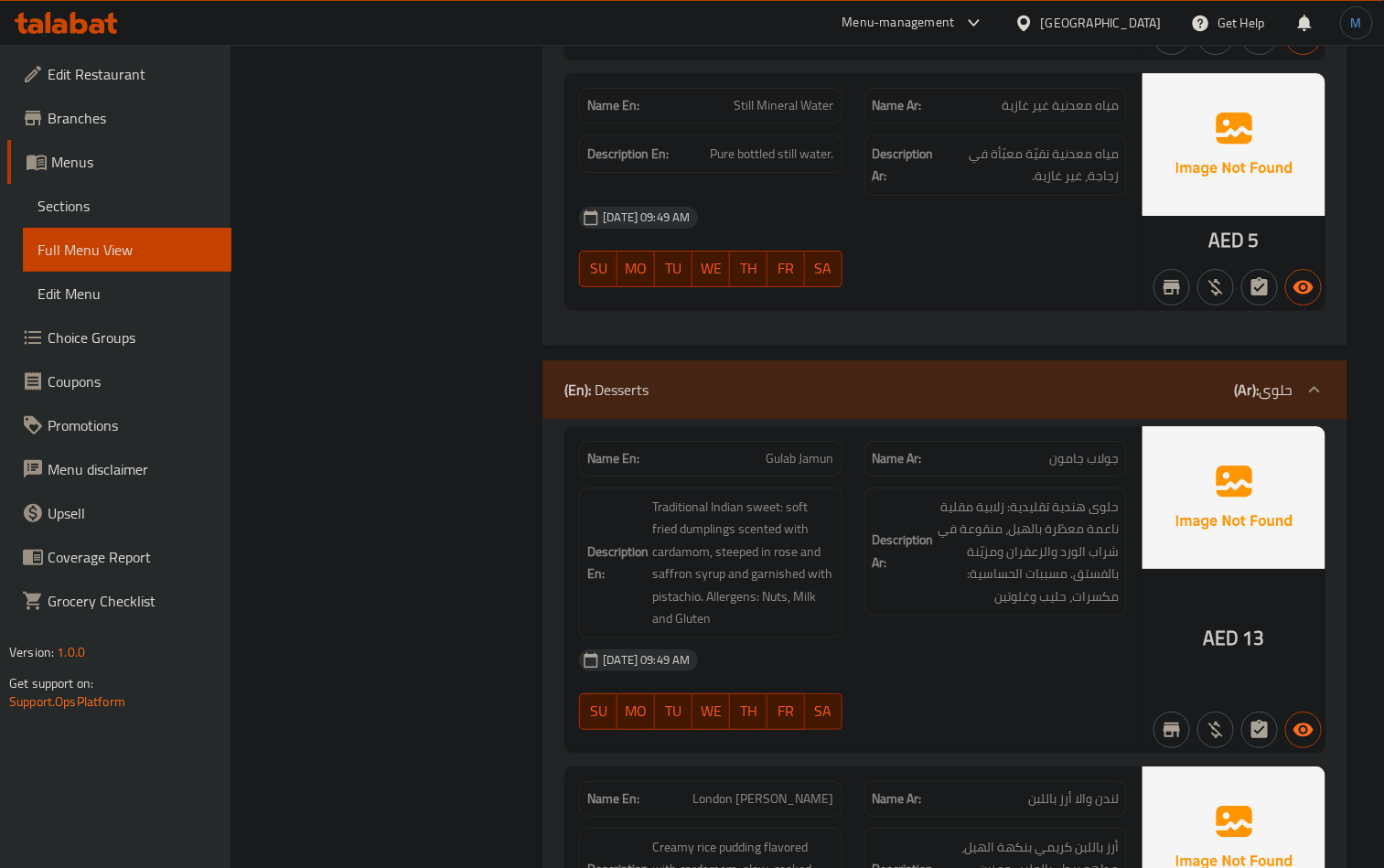
drag, startPoint x: 162, startPoint y: 193, endPoint x: 174, endPoint y: 200, distance: 13.9
click at [162, 193] on link "Sections" at bounding box center [126, 205] width 208 height 44
click at [162, 200] on span "Sections" at bounding box center [126, 205] width 179 height 22
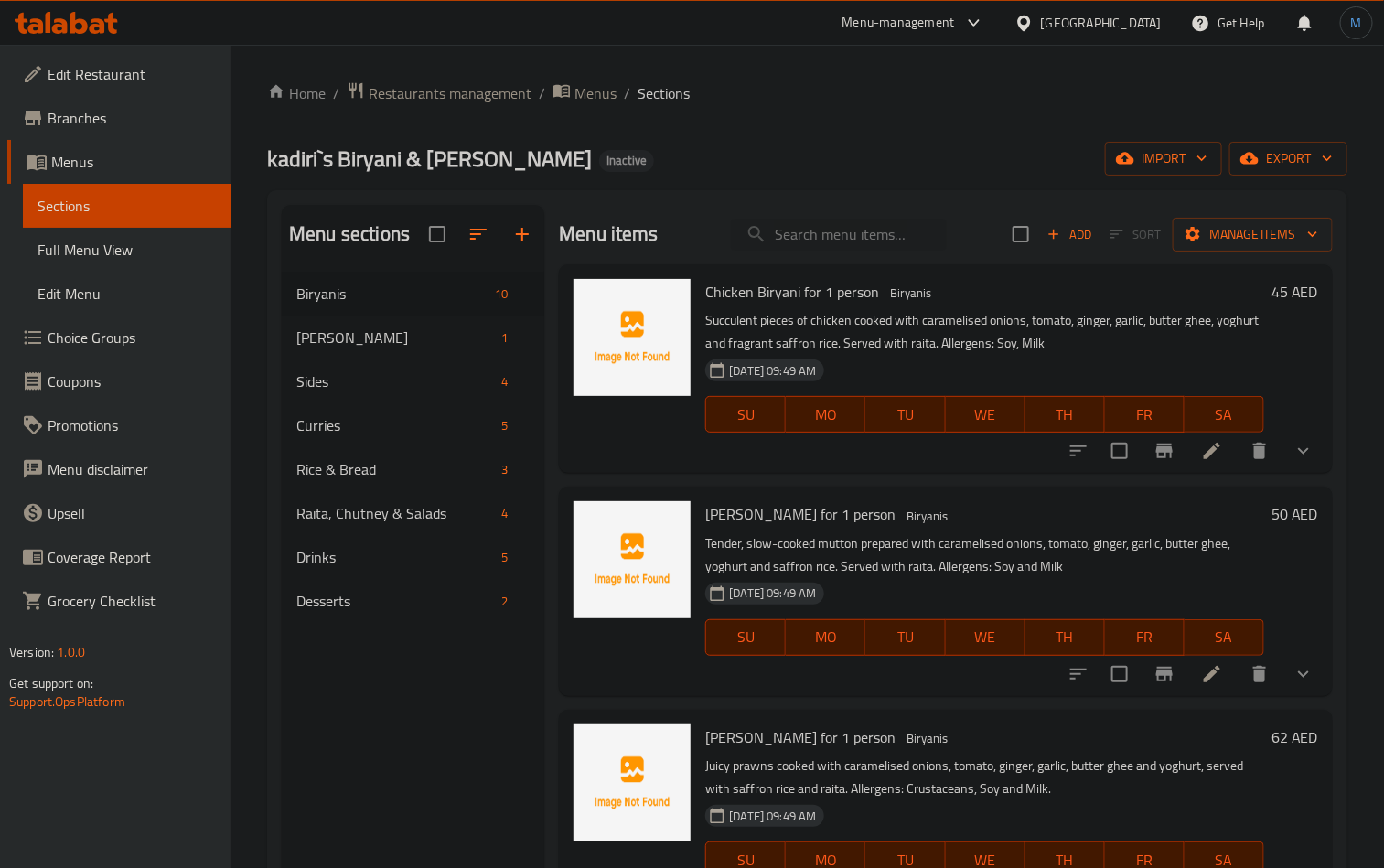
click at [203, 237] on link "Full Menu View" at bounding box center [126, 249] width 208 height 44
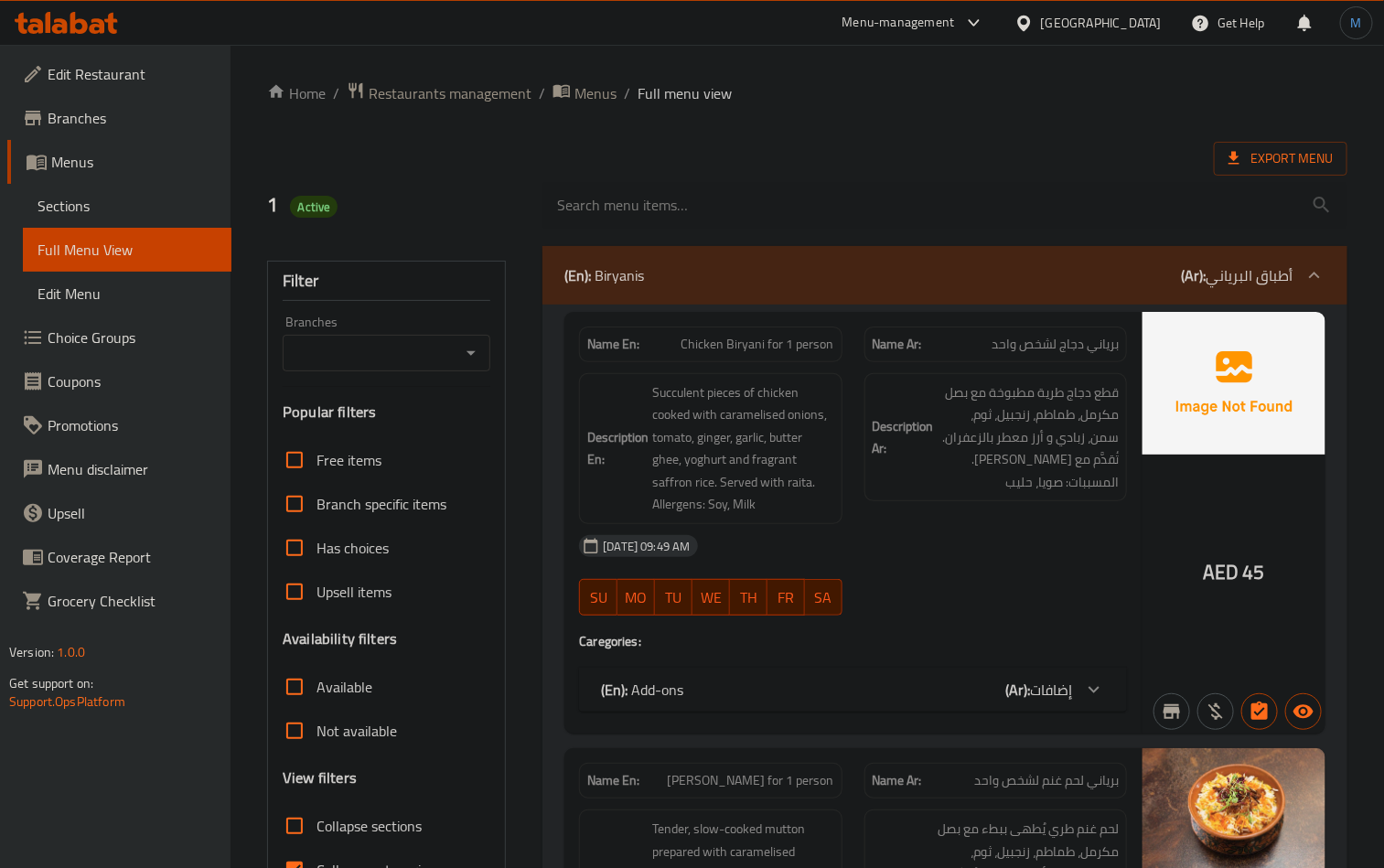
scroll to position [275, 0]
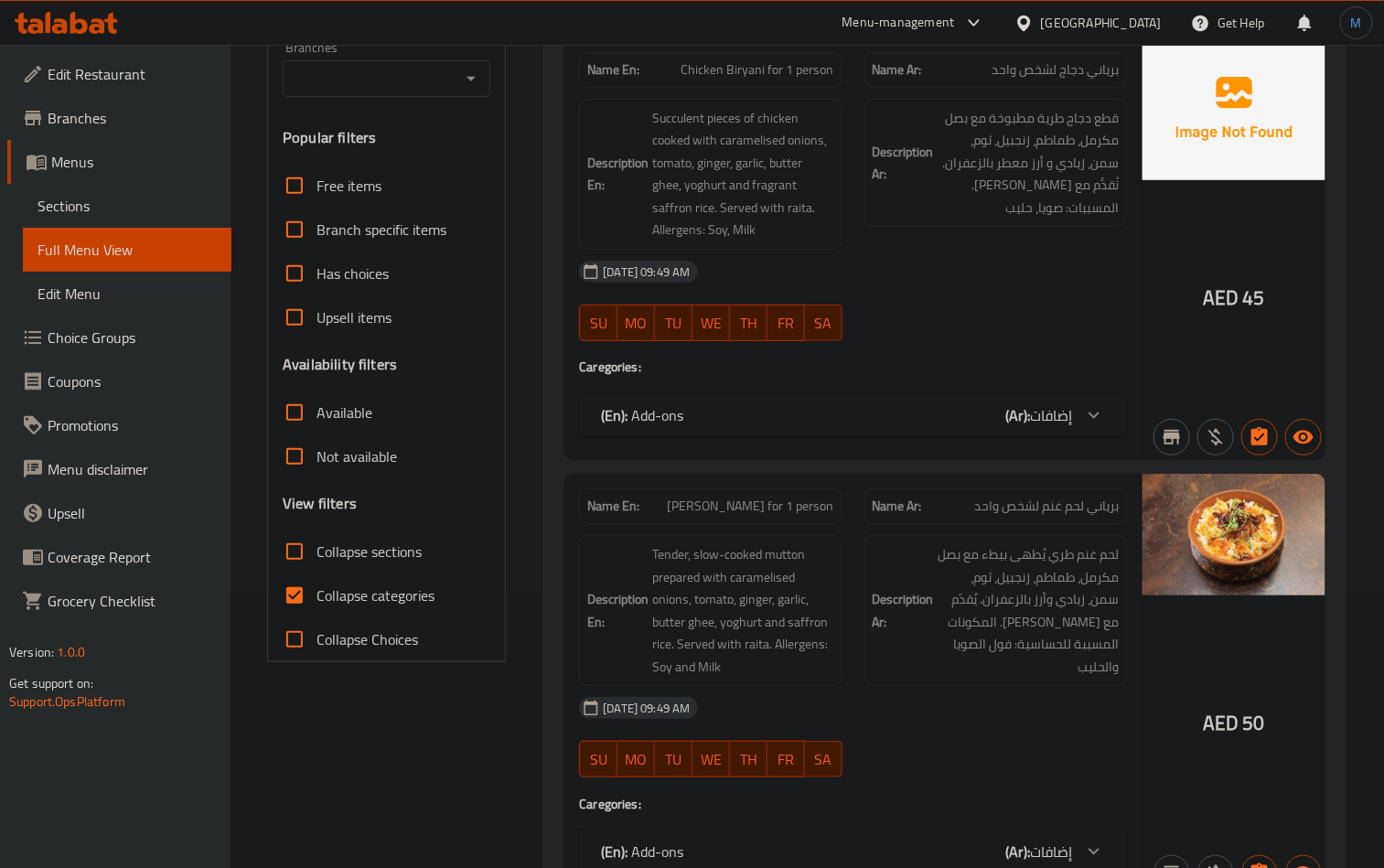
click at [388, 588] on span "Collapse categories" at bounding box center [375, 595] width 118 height 22
click at [317, 588] on input "Collapse categories" at bounding box center [294, 595] width 44 height 44
checkbox input "false"
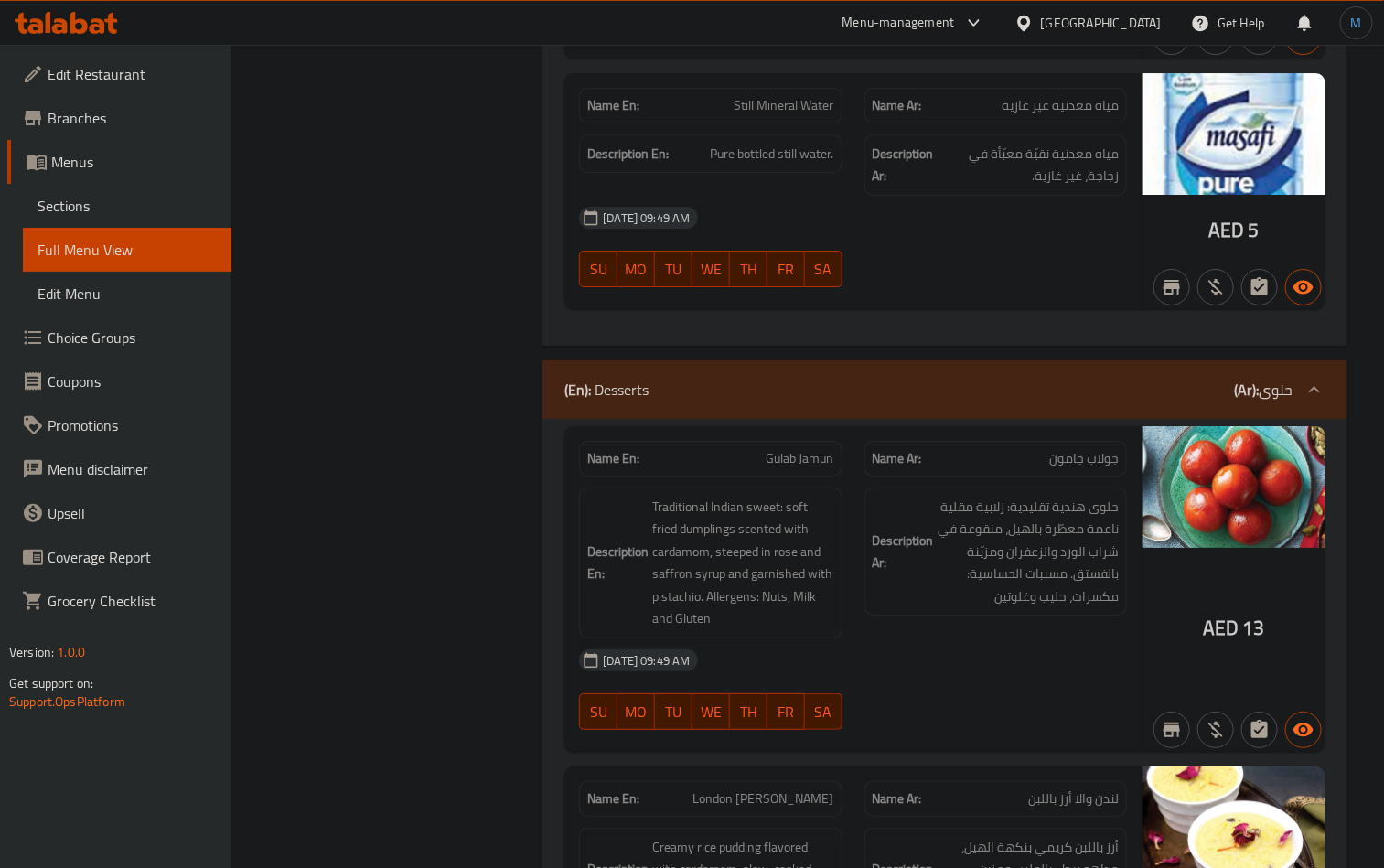
scroll to position [16515, 0]
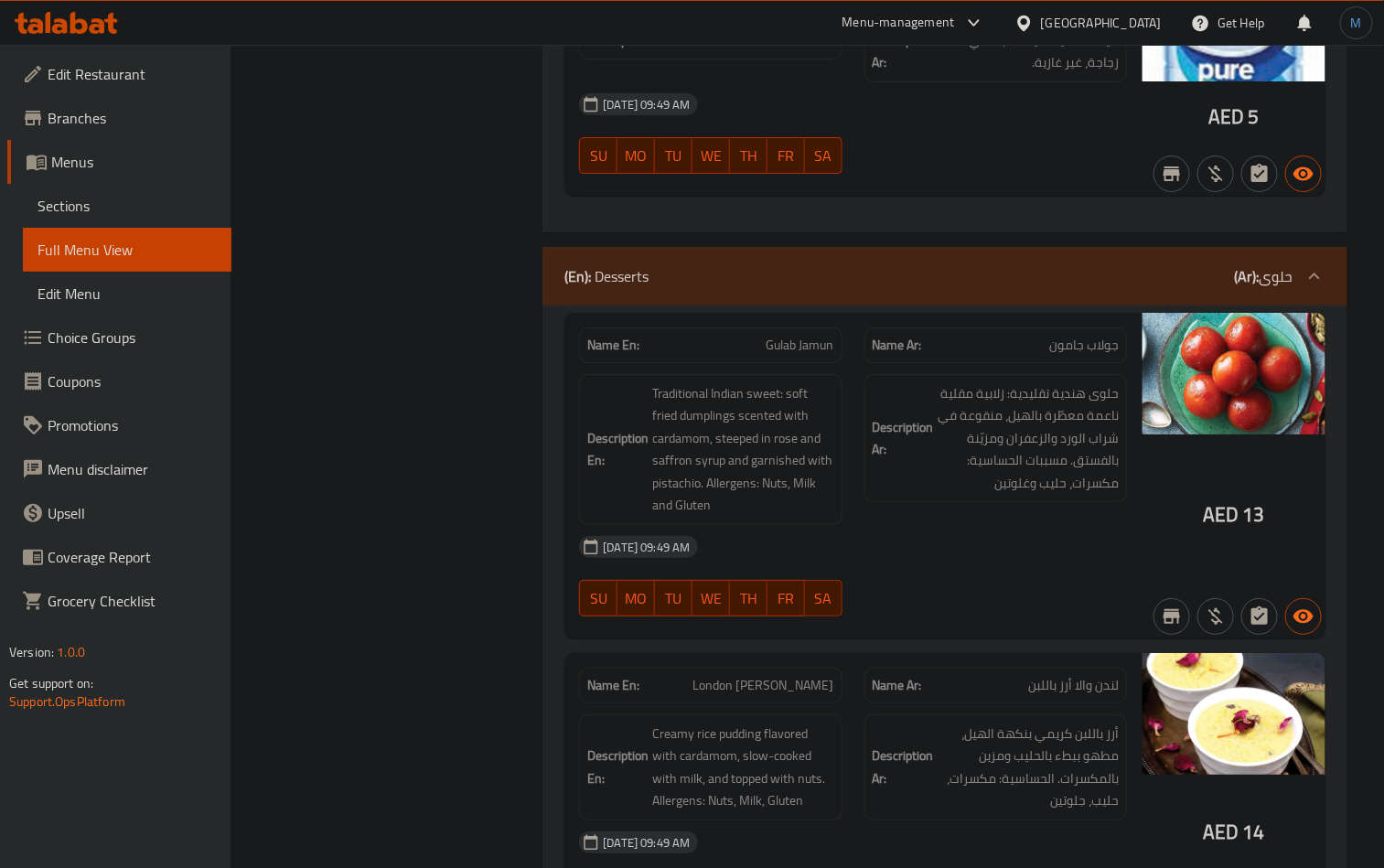
click at [1104, 28] on div "[GEOGRAPHIC_DATA]" at bounding box center [1102, 22] width 121 height 21
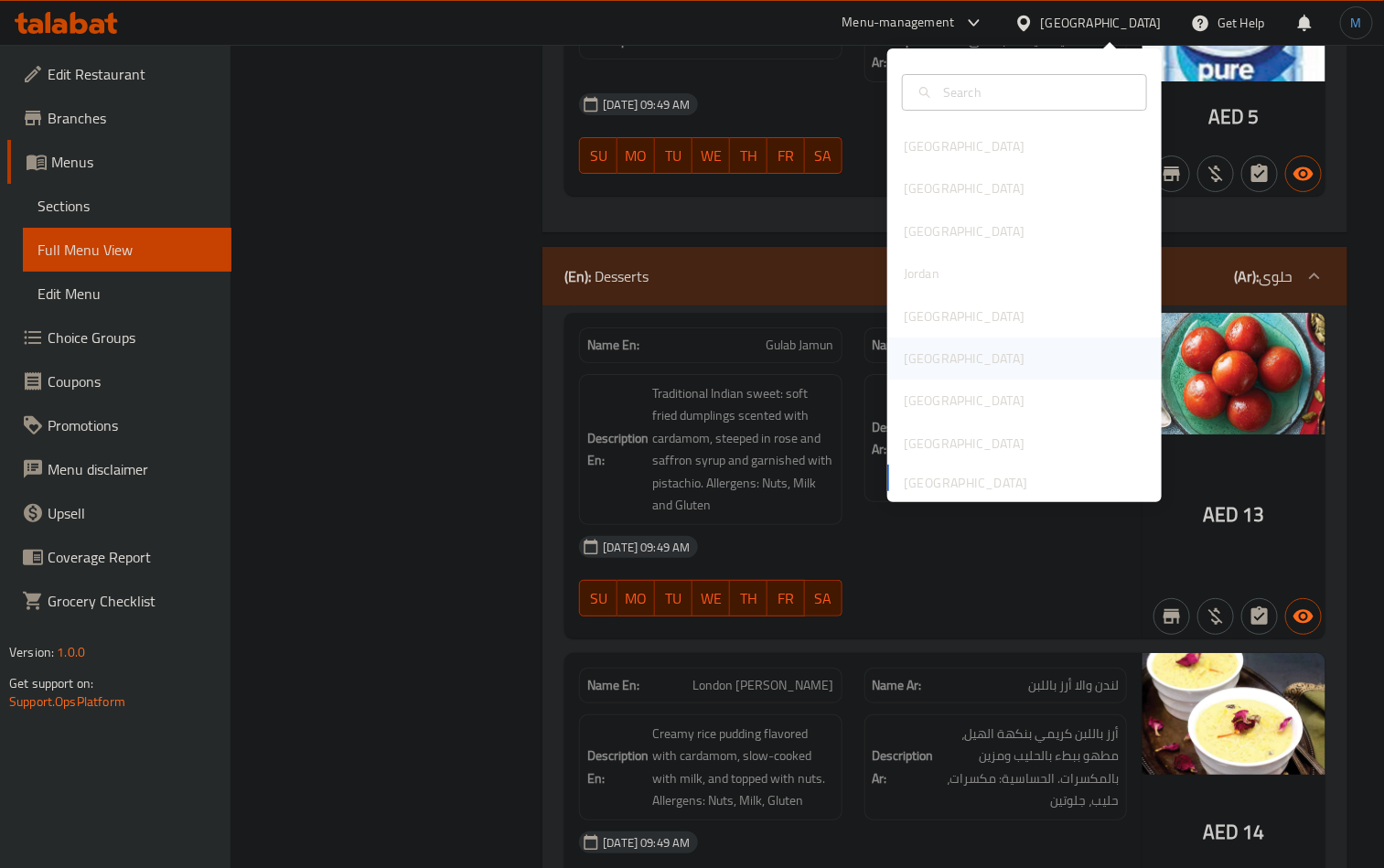
click at [934, 354] on div "[GEOGRAPHIC_DATA]" at bounding box center [1024, 358] width 275 height 42
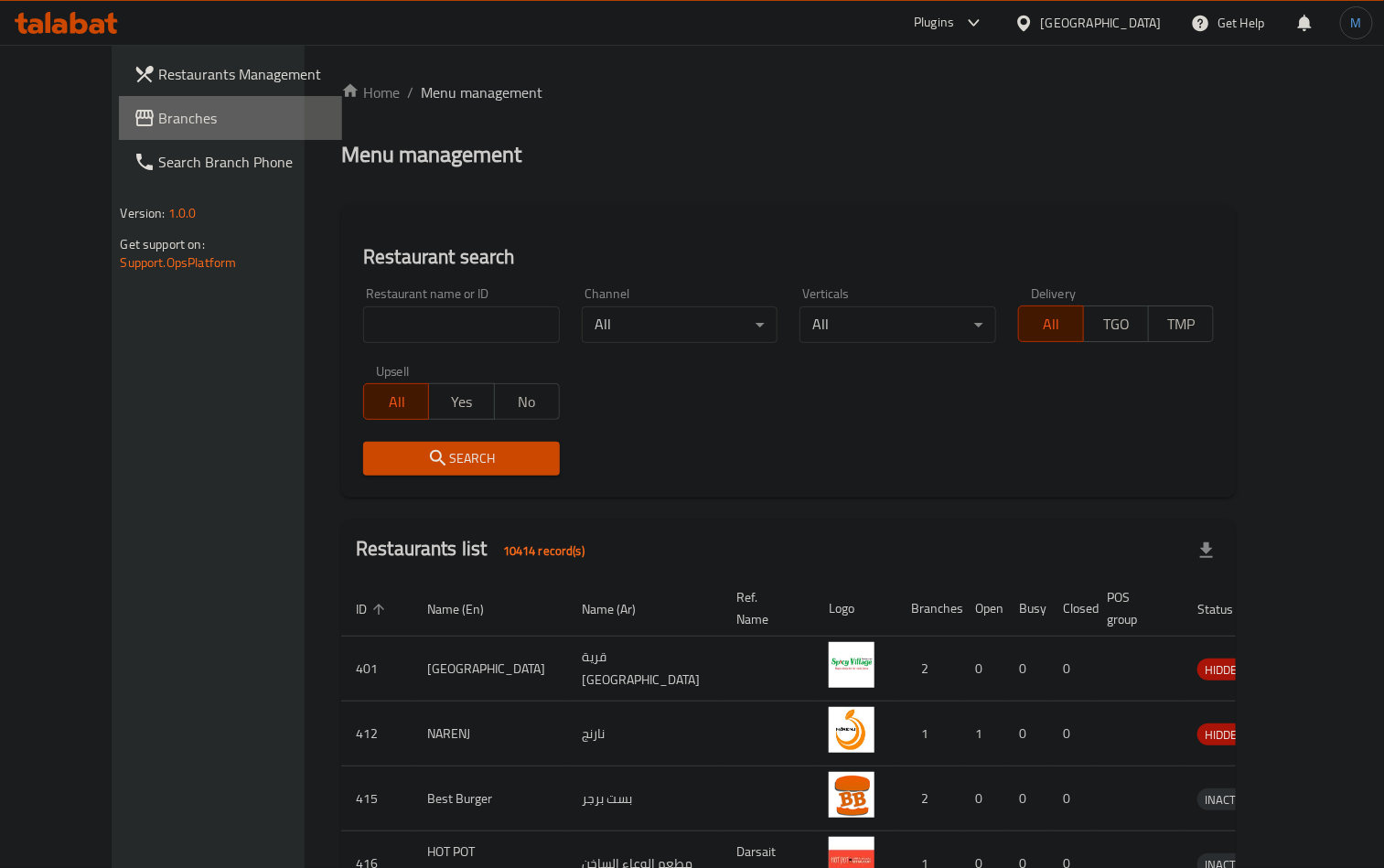
click at [159, 118] on span "Branches" at bounding box center [243, 118] width 169 height 22
